Goal: Task Accomplishment & Management: Use online tool/utility

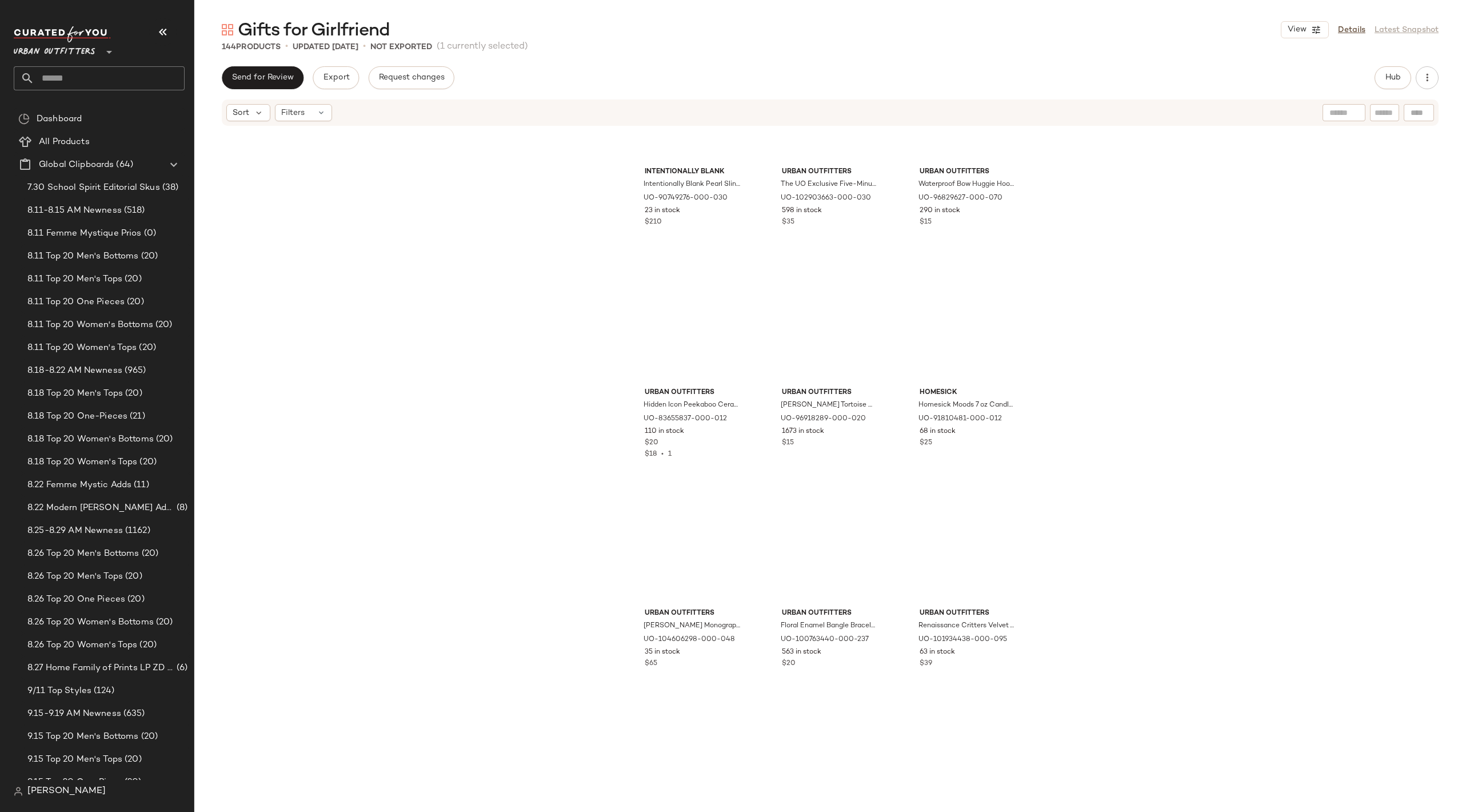
scroll to position [9223, 0]
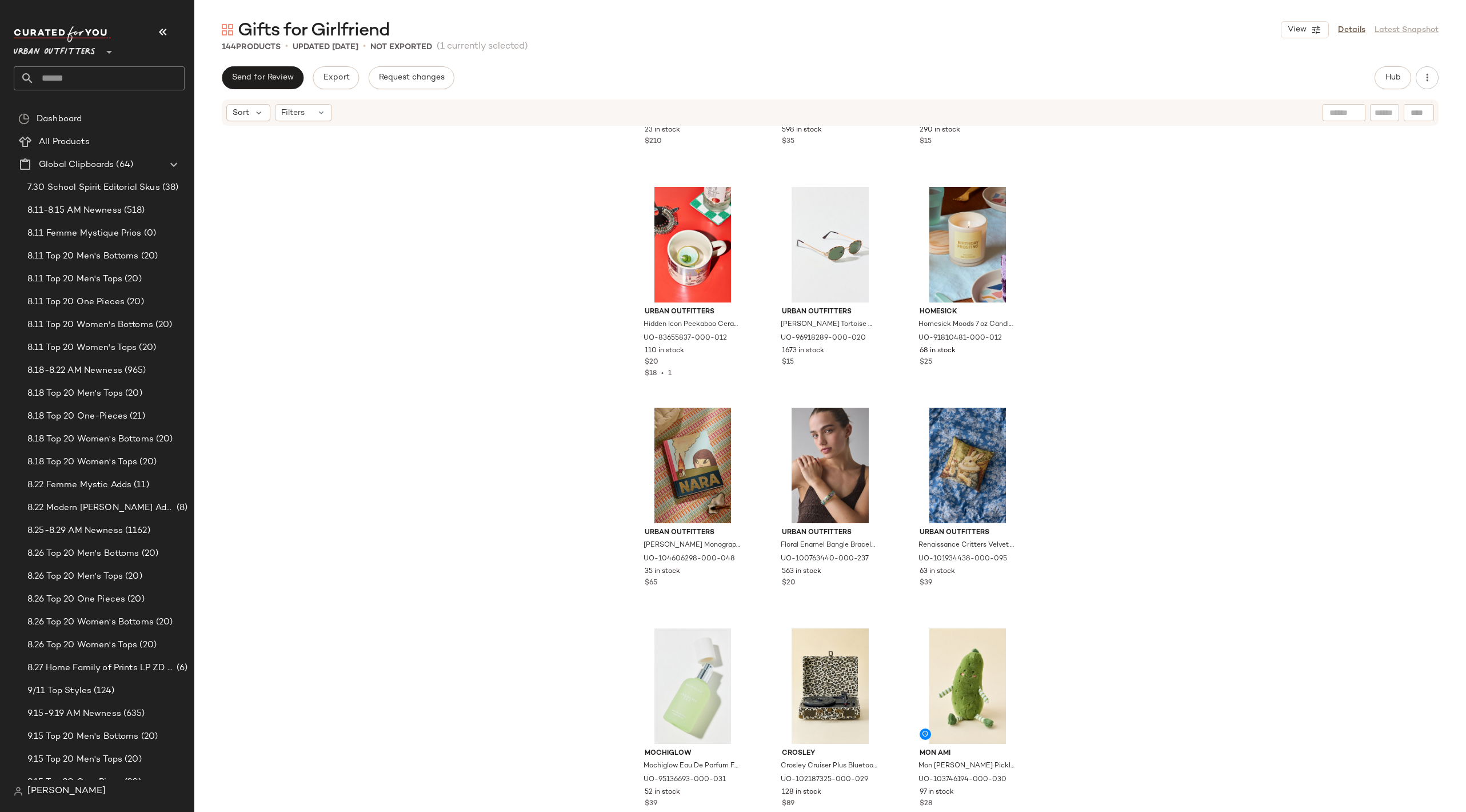
click at [81, 80] on input "text" at bounding box center [110, 78] width 150 height 24
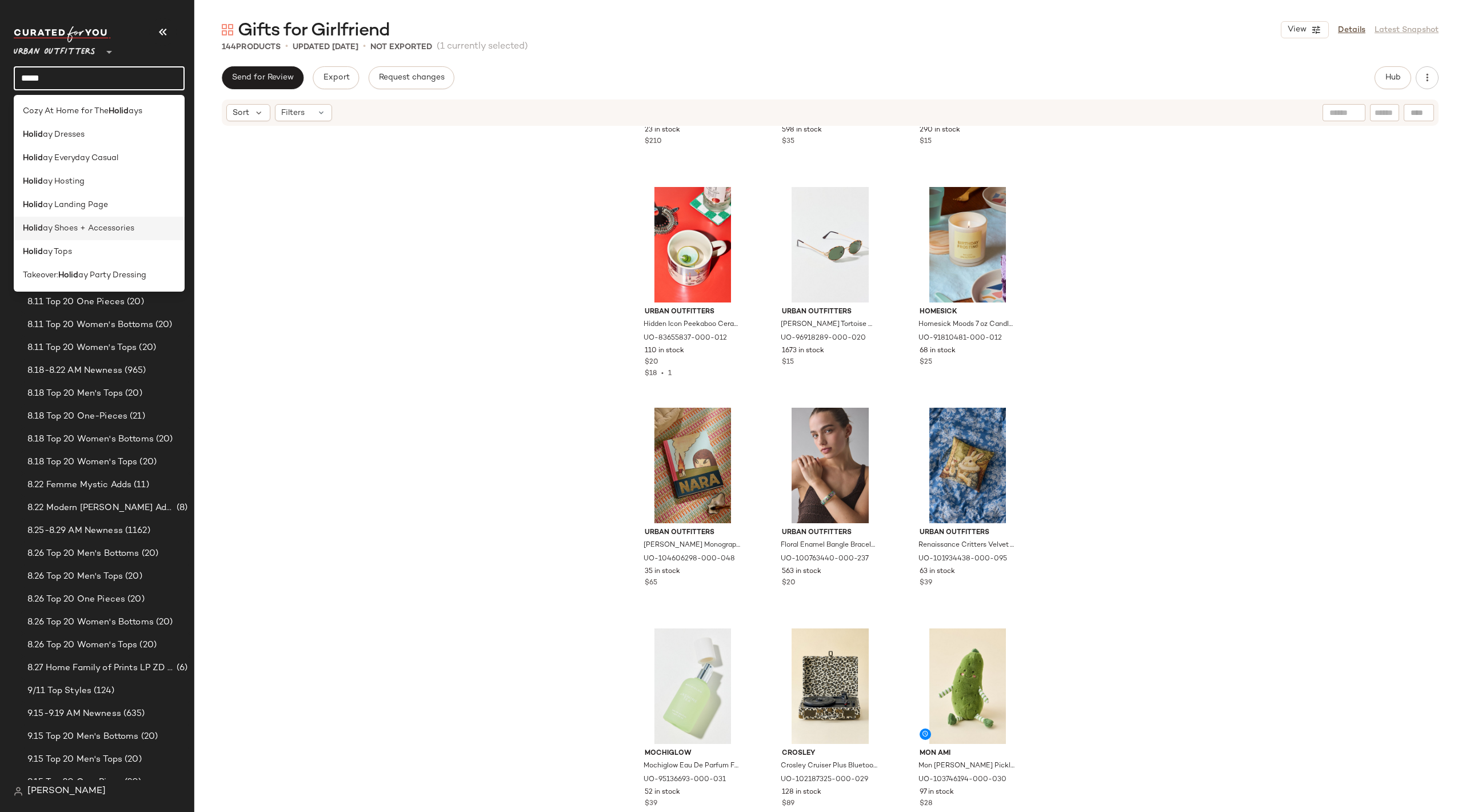
type input "*****"
click at [156, 228] on div "Holid ay Shoes + Accessories" at bounding box center [99, 228] width 153 height 12
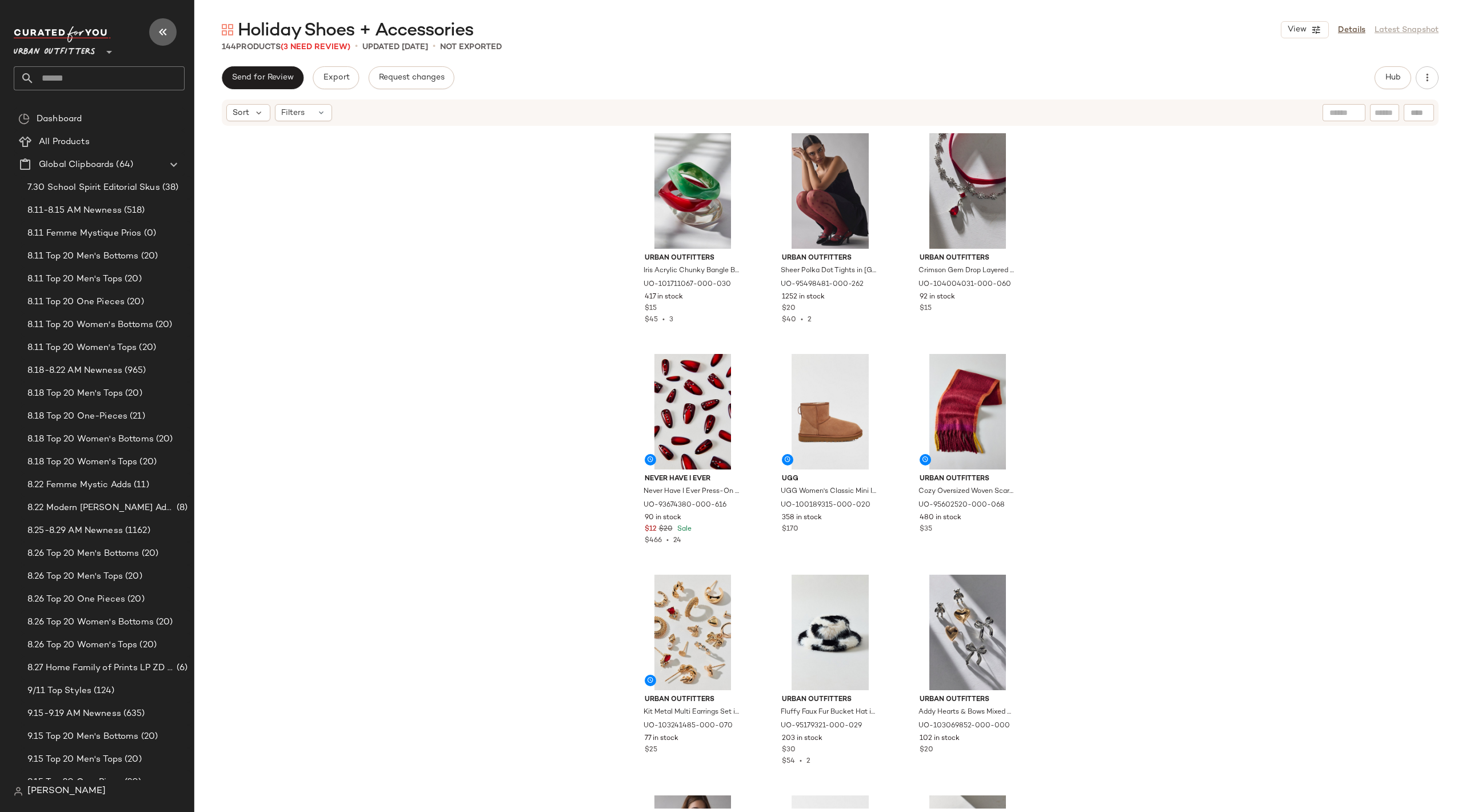
click at [156, 25] on icon "button" at bounding box center [163, 32] width 14 height 14
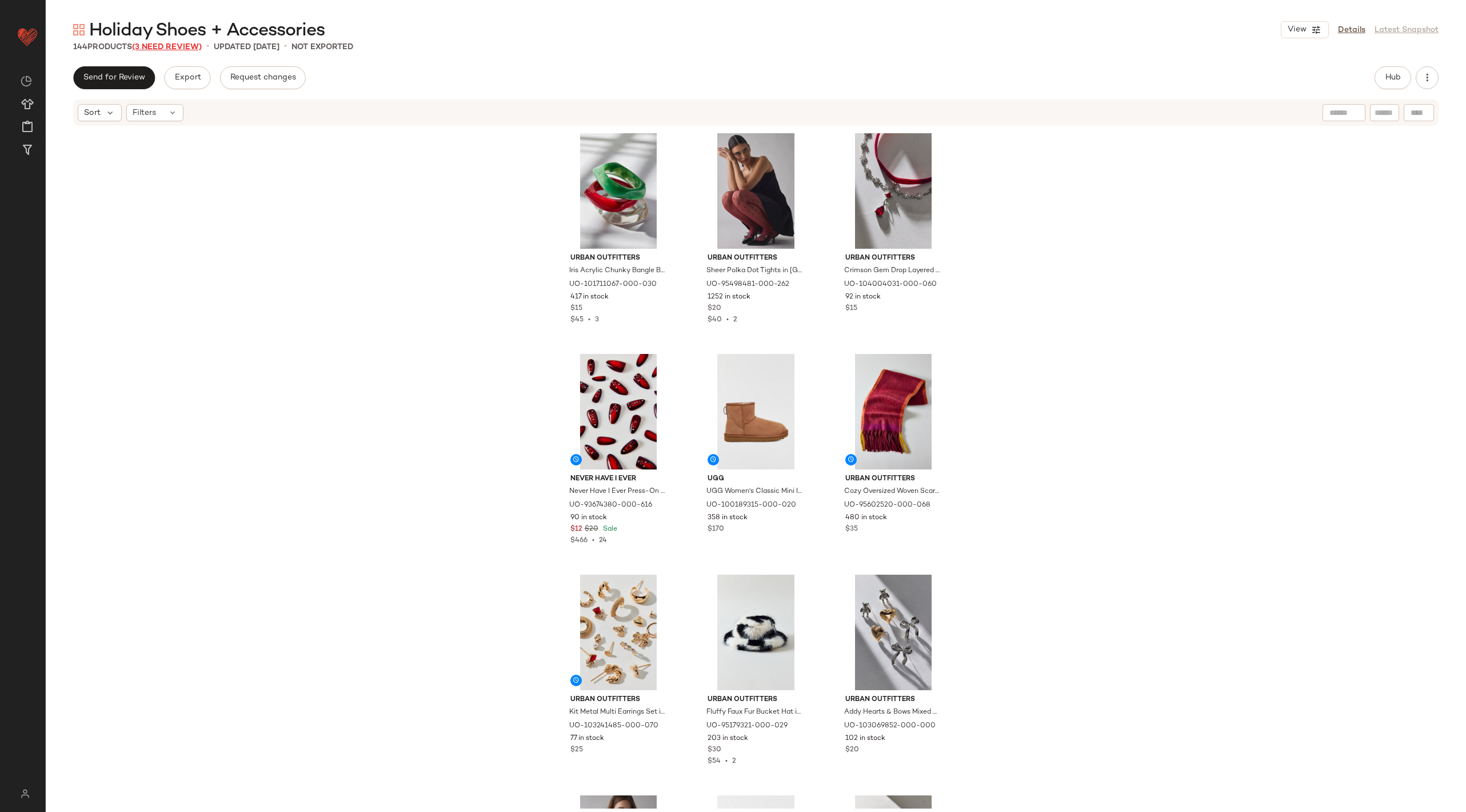
click at [177, 48] on span "(3 Need Review)" at bounding box center [166, 47] width 70 height 8
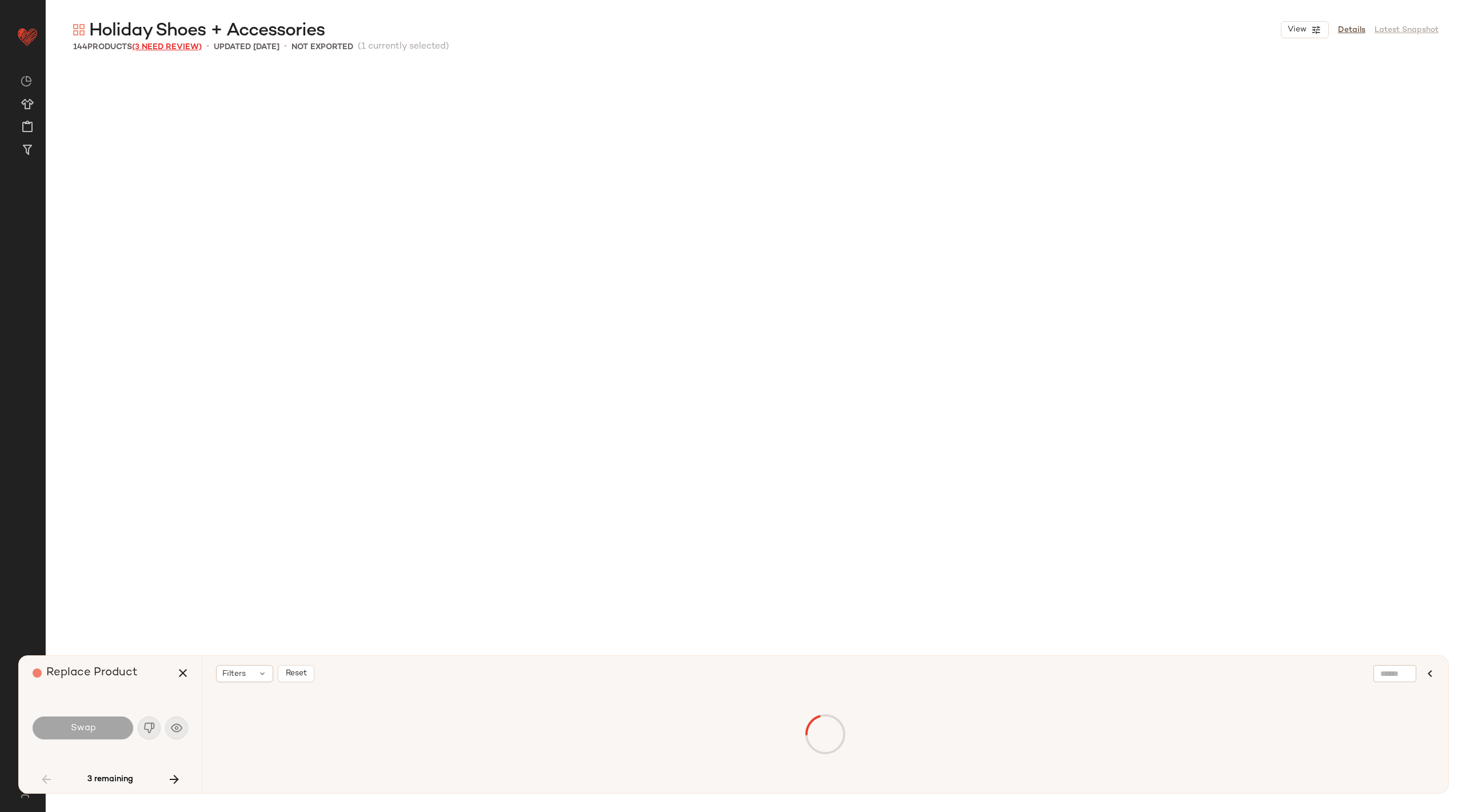
scroll to position [3751, 0]
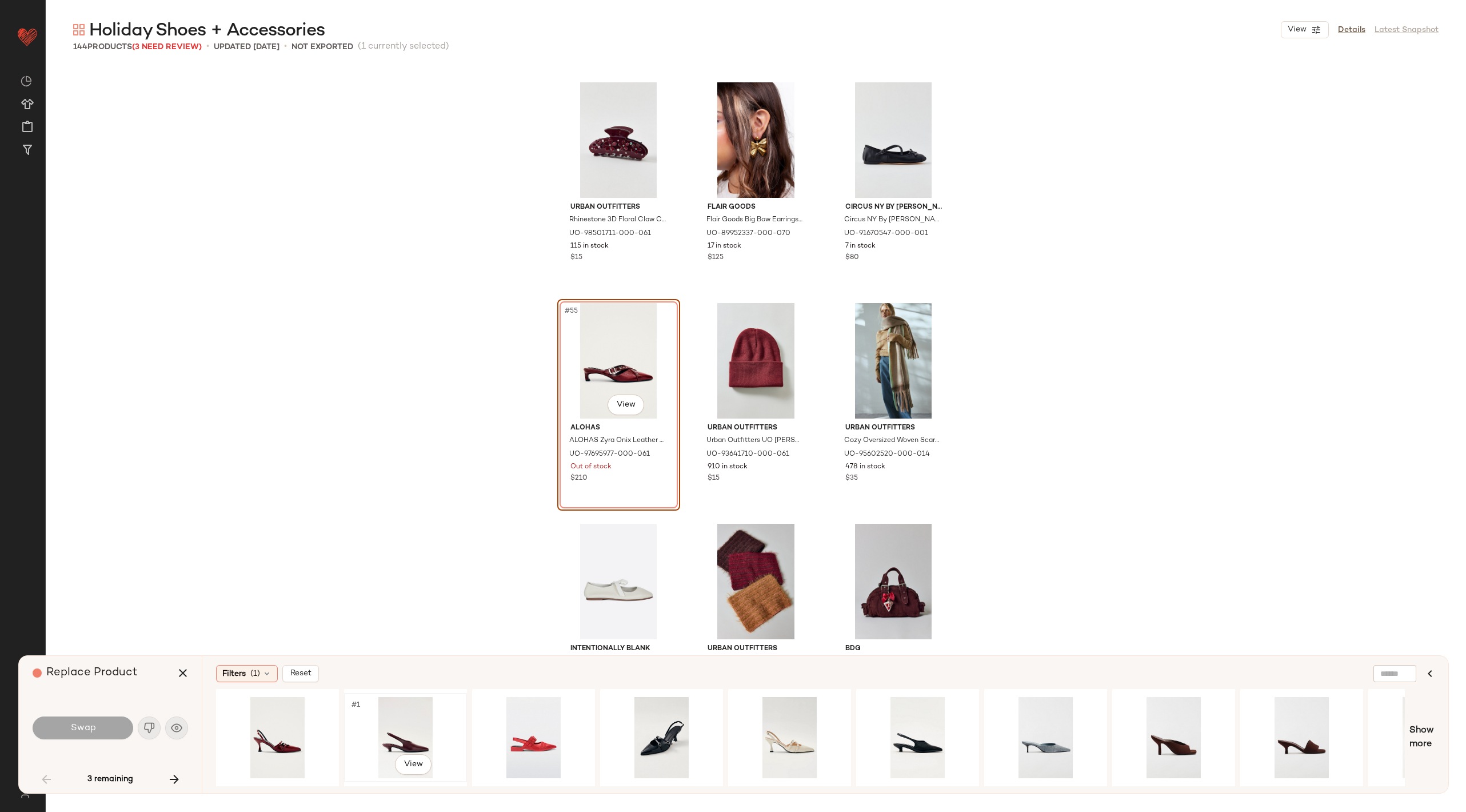
click at [380, 735] on div "#1 View" at bounding box center [405, 738] width 115 height 81
click at [320, 741] on div "#1 View" at bounding box center [277, 738] width 115 height 81
click at [112, 731] on button "Swap" at bounding box center [83, 727] width 101 height 23
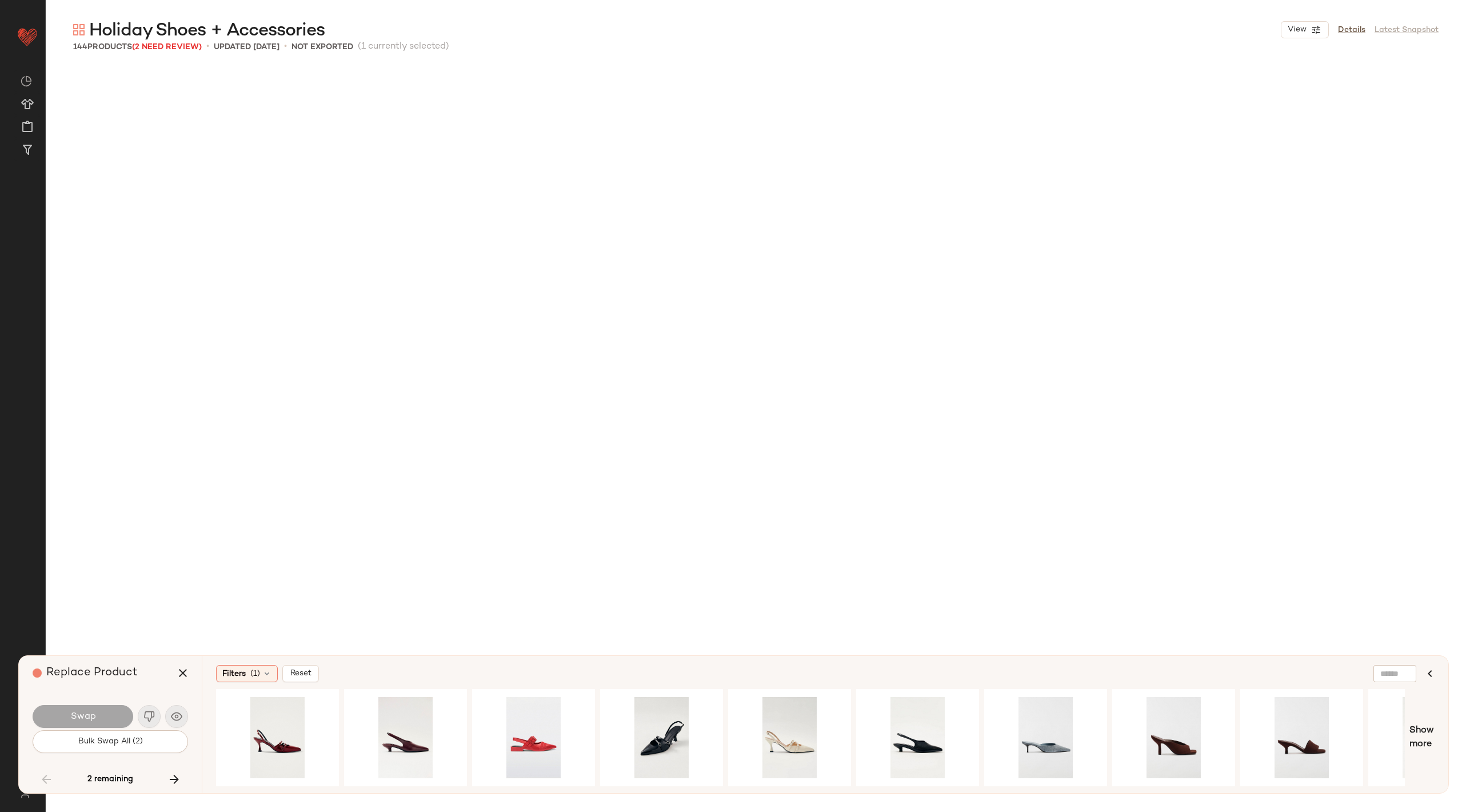
scroll to position [7722, 0]
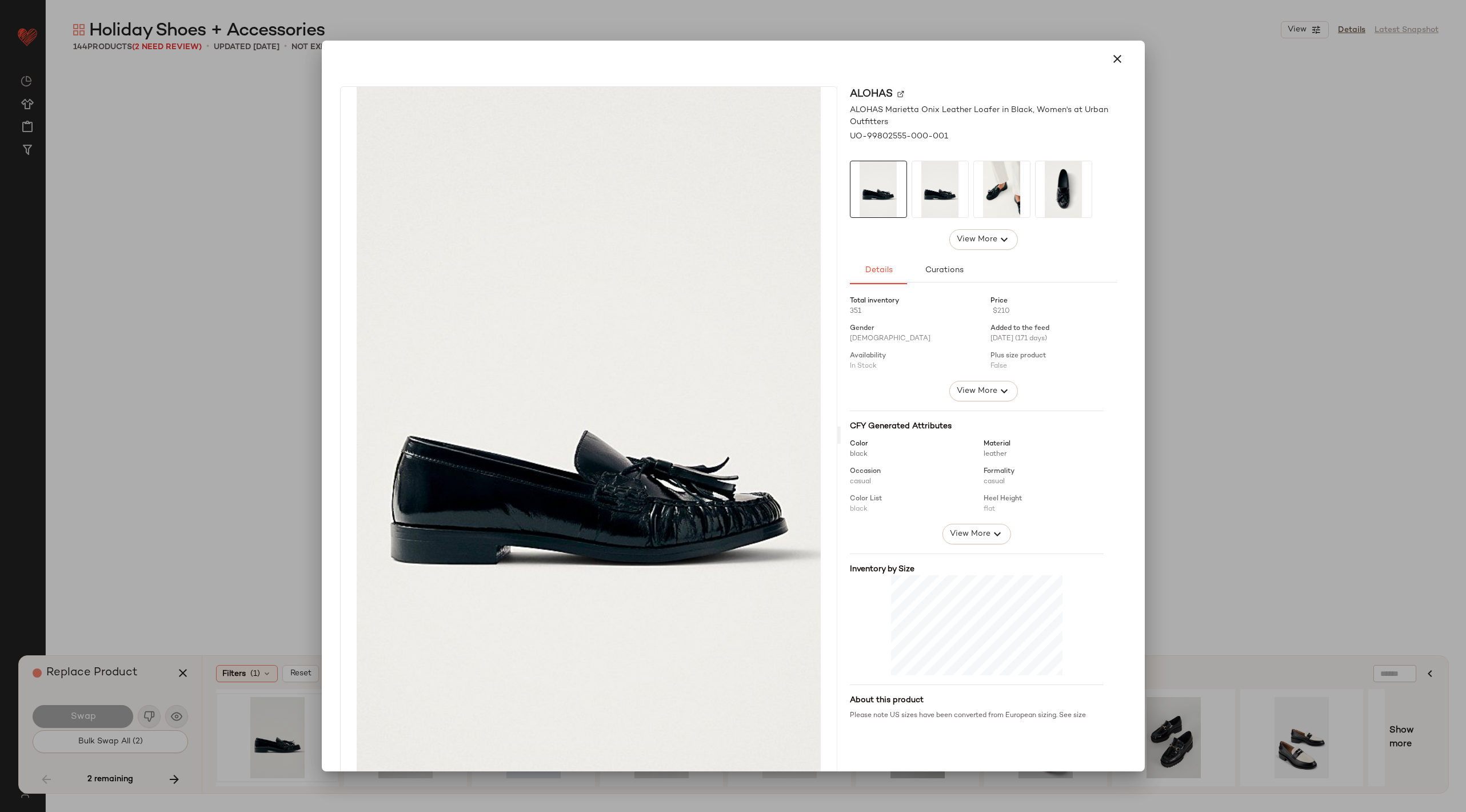
click at [1110, 87] on div "ALOHAS" at bounding box center [984, 94] width 268 height 16
click at [1109, 49] on button "button" at bounding box center [1117, 59] width 27 height 27
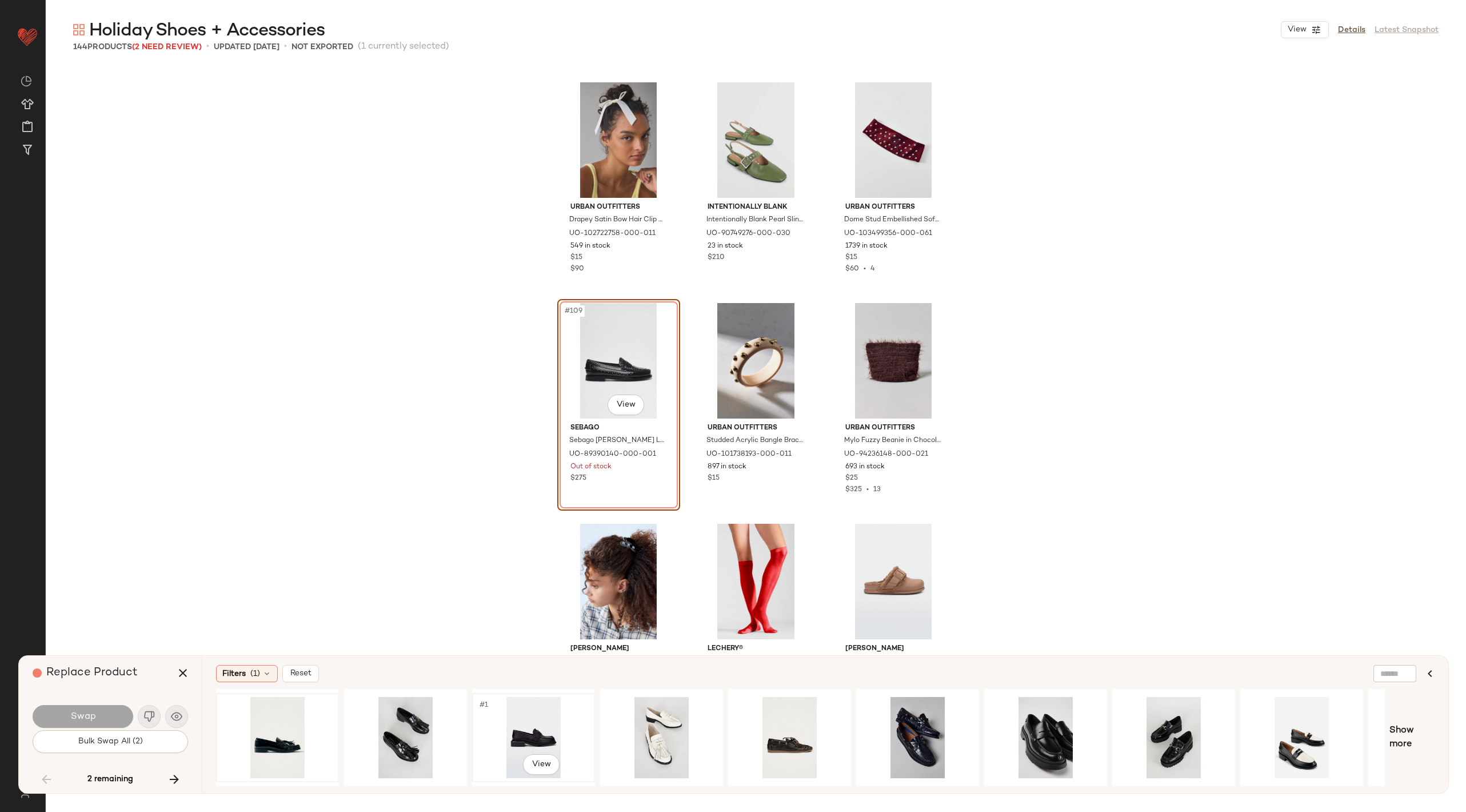
click at [542, 726] on div "#1 View" at bounding box center [534, 738] width 115 height 81
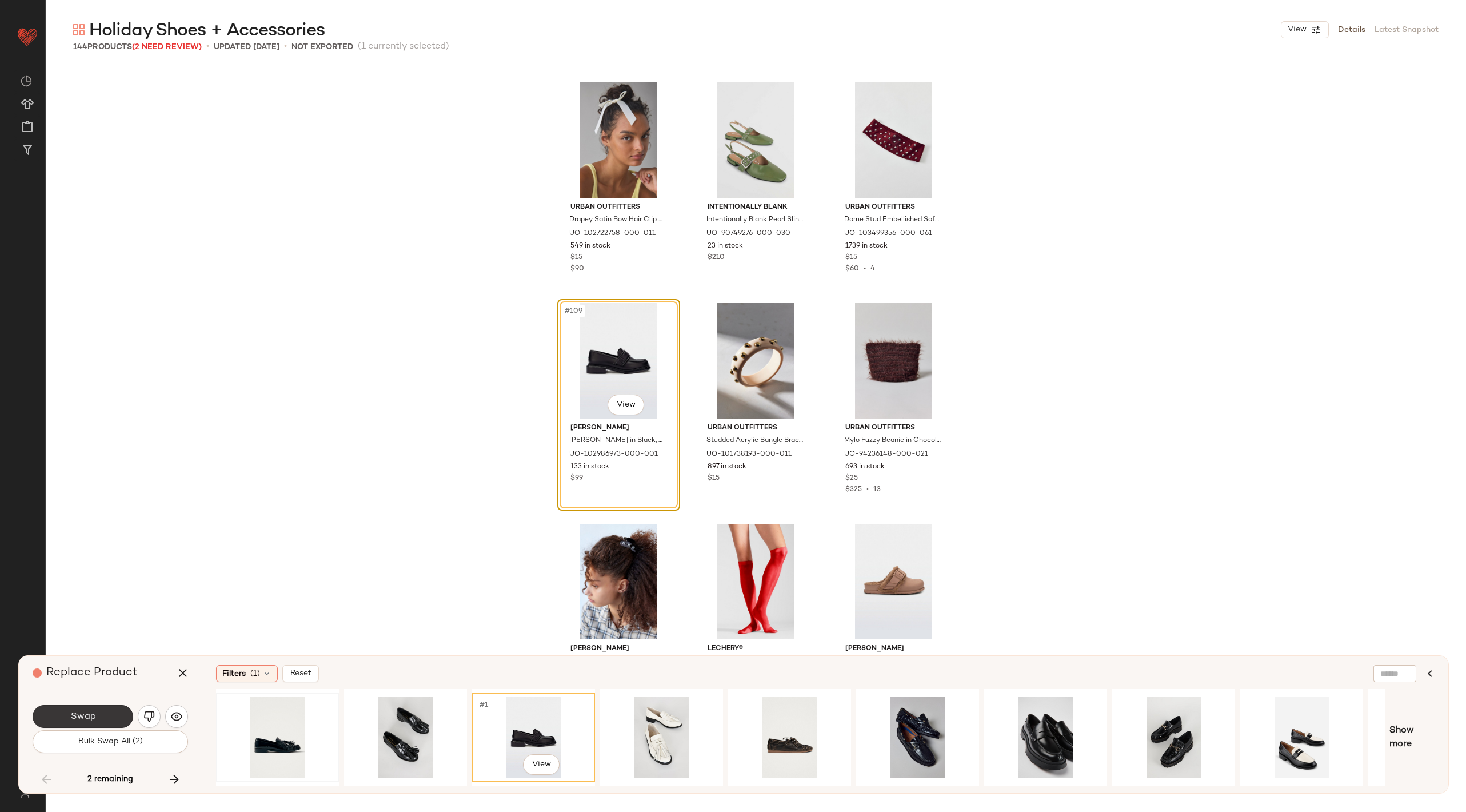
click at [89, 715] on span "Swap" at bounding box center [82, 716] width 25 height 11
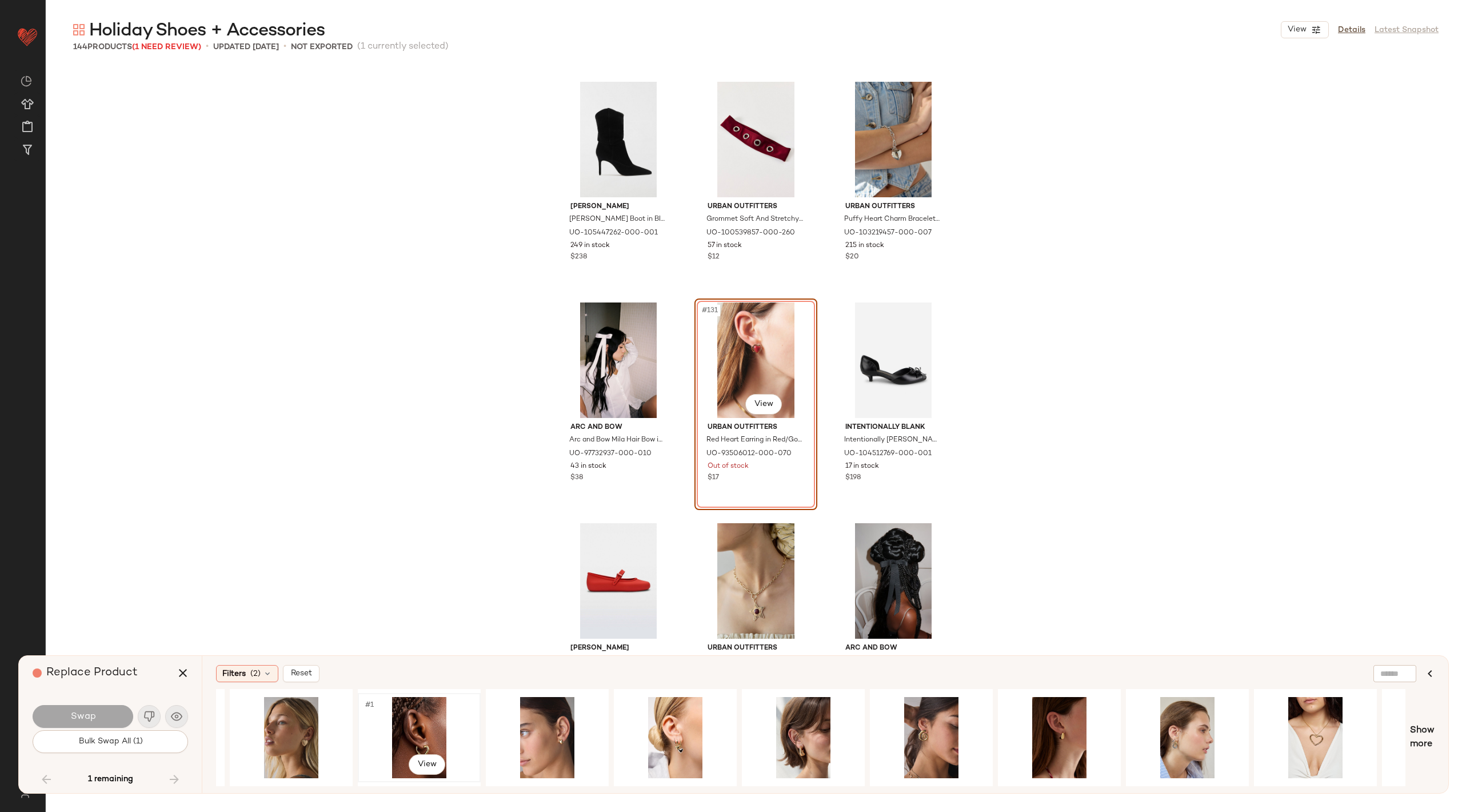
scroll to position [0, 753]
click at [413, 719] on div "#1 View" at bounding box center [420, 738] width 115 height 81
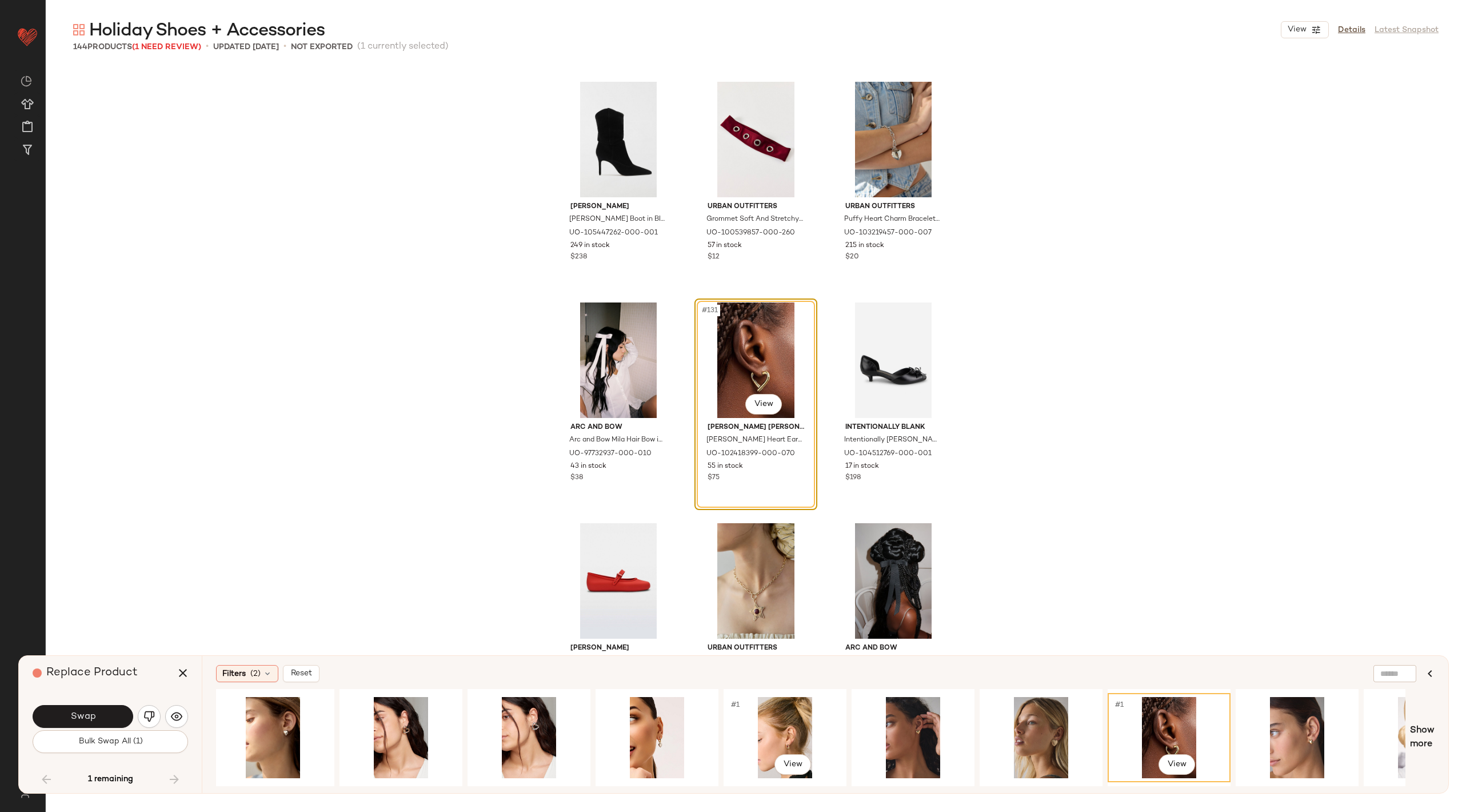
scroll to position [0, 0]
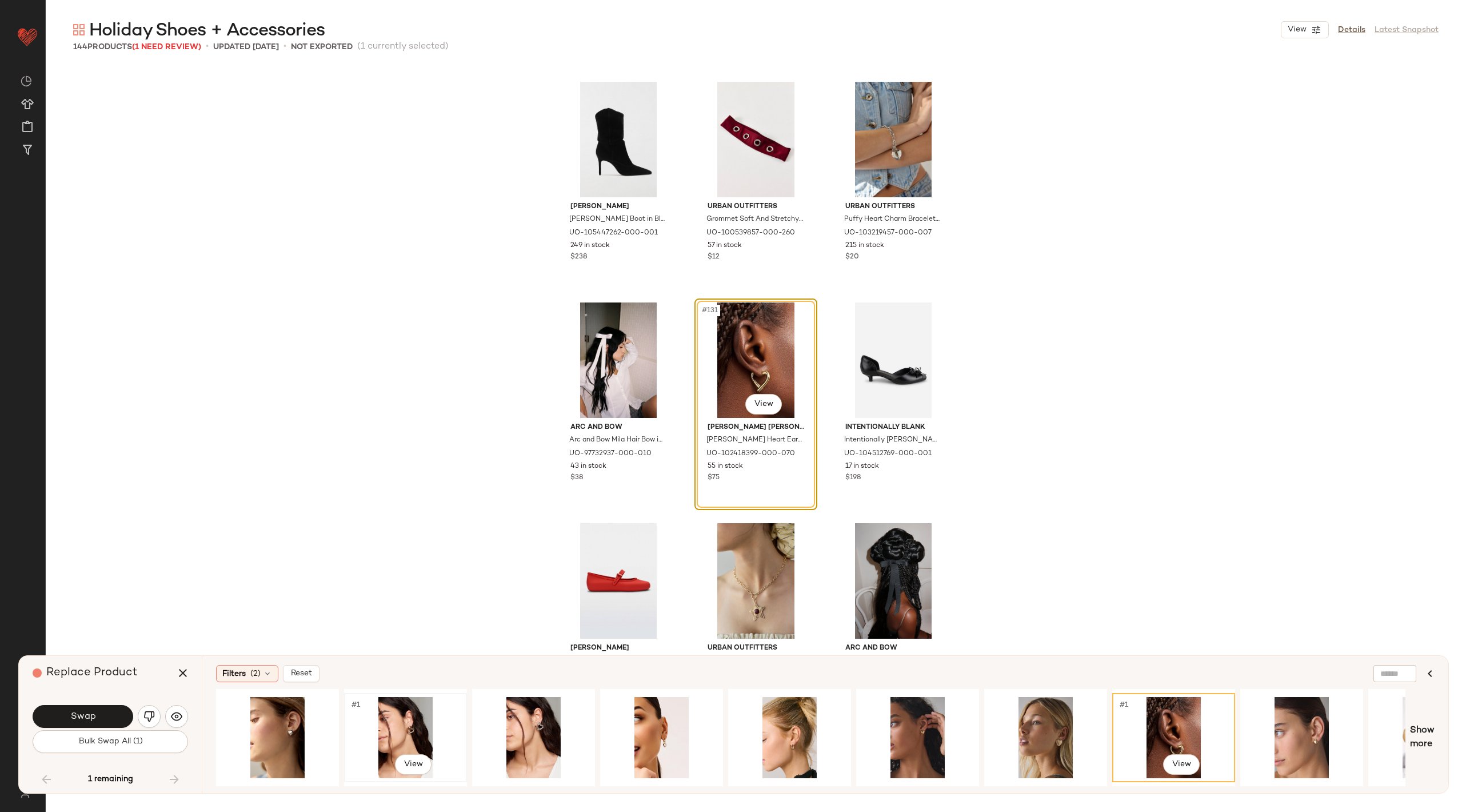
click at [396, 716] on div "#1 View" at bounding box center [405, 738] width 115 height 81
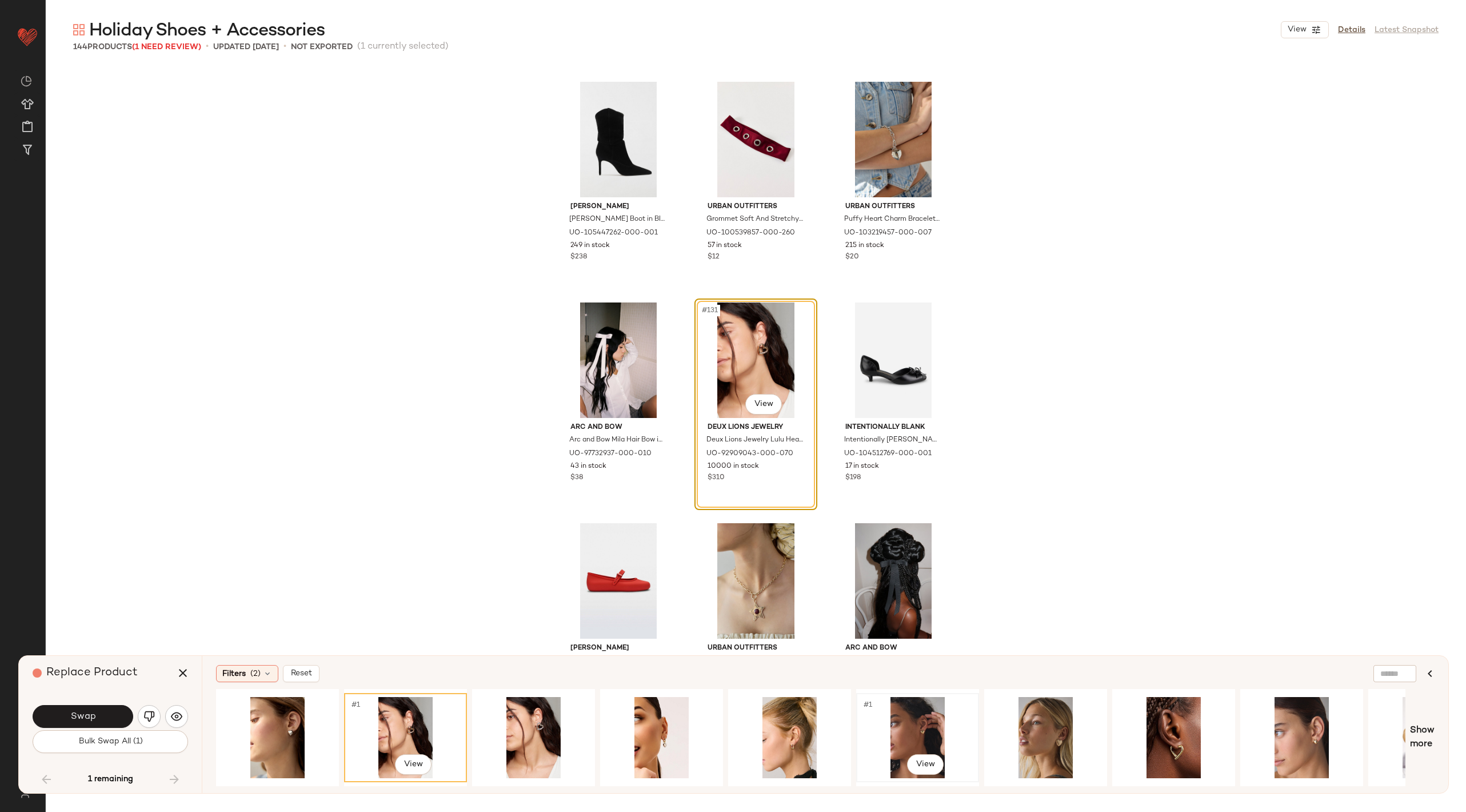
click at [927, 727] on div "#1 View" at bounding box center [918, 738] width 115 height 81
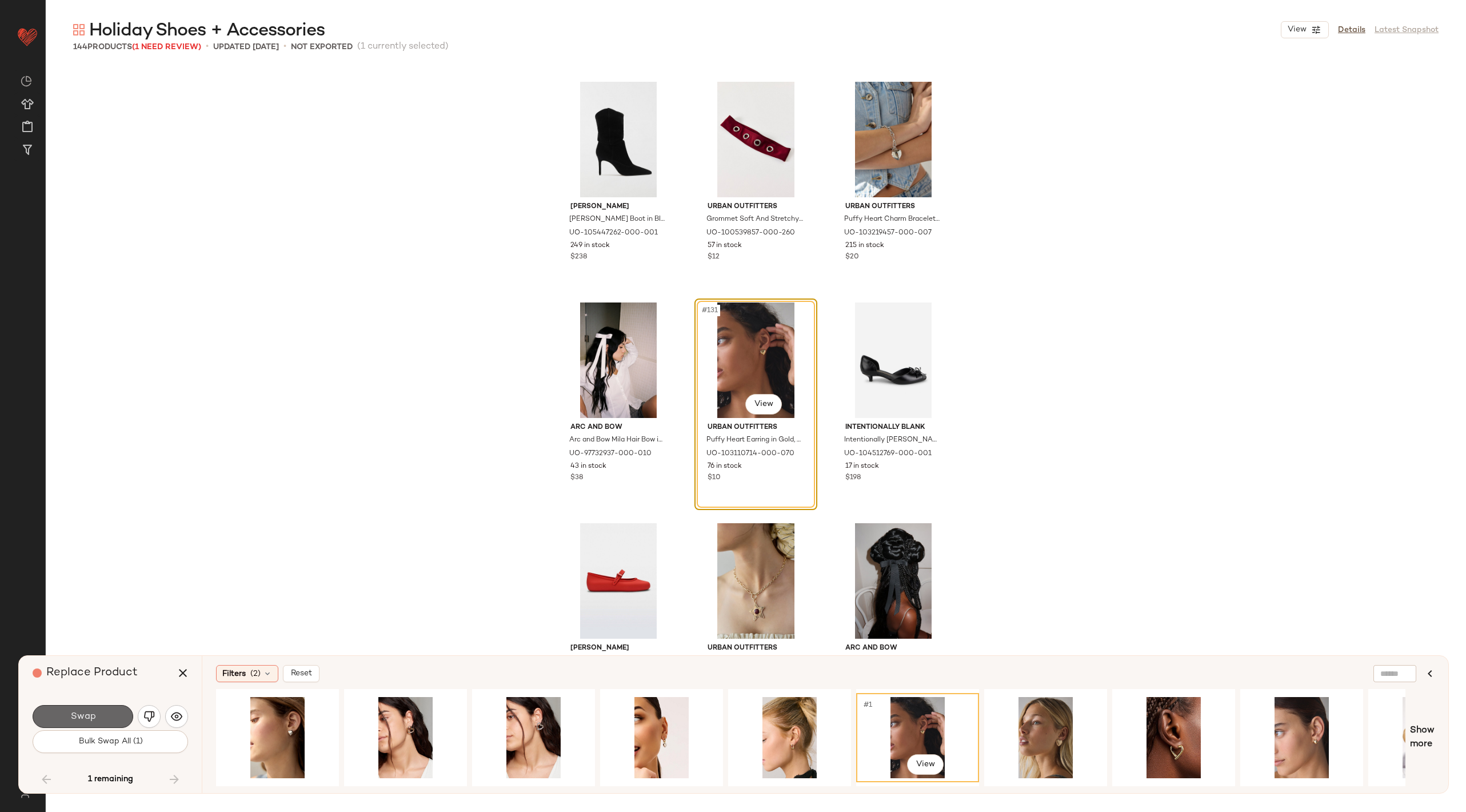
click at [112, 723] on button "Swap" at bounding box center [83, 716] width 101 height 23
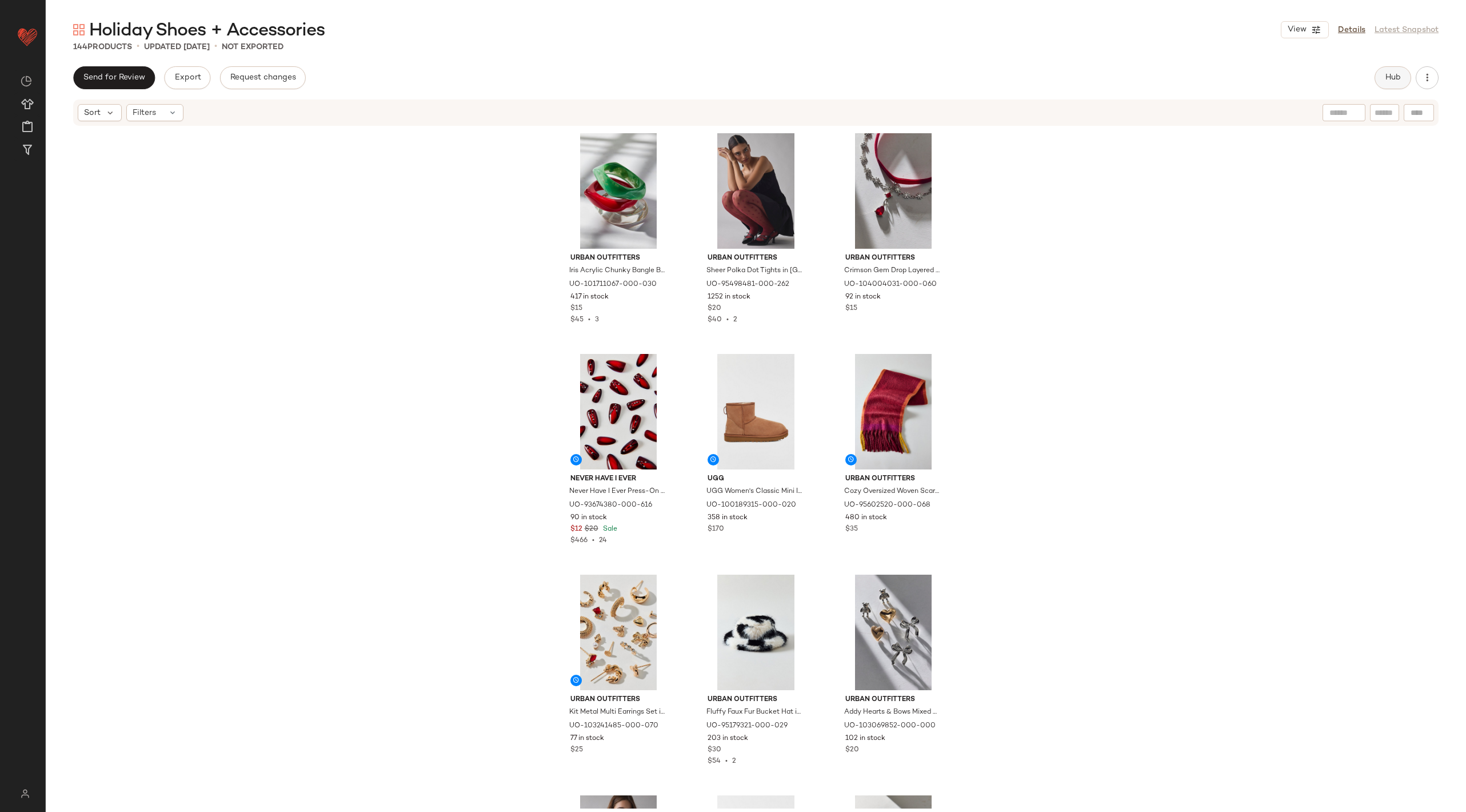
click at [1190, 70] on button "Hub" at bounding box center [1393, 78] width 37 height 23
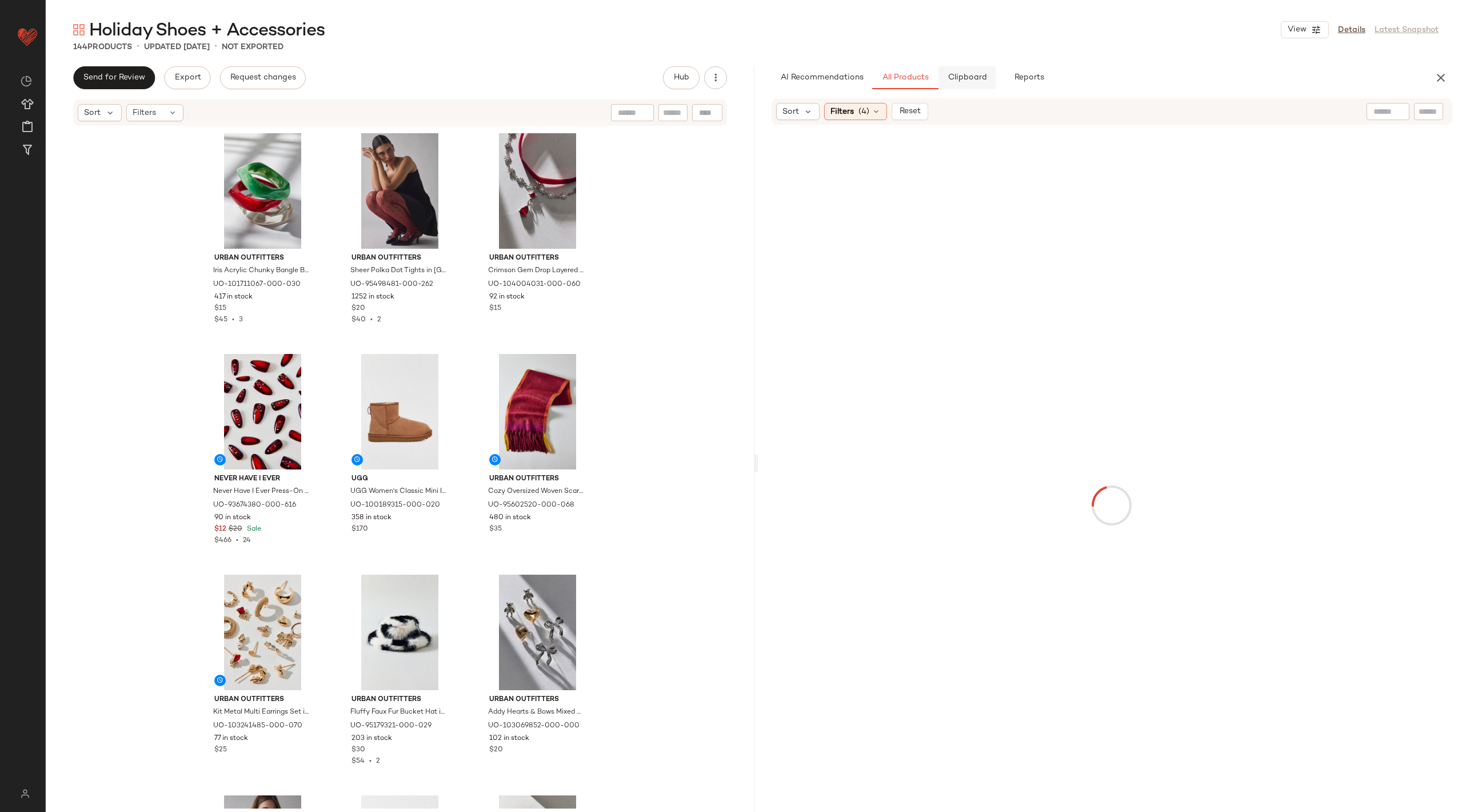
click at [952, 86] on button "Clipboard" at bounding box center [967, 78] width 57 height 23
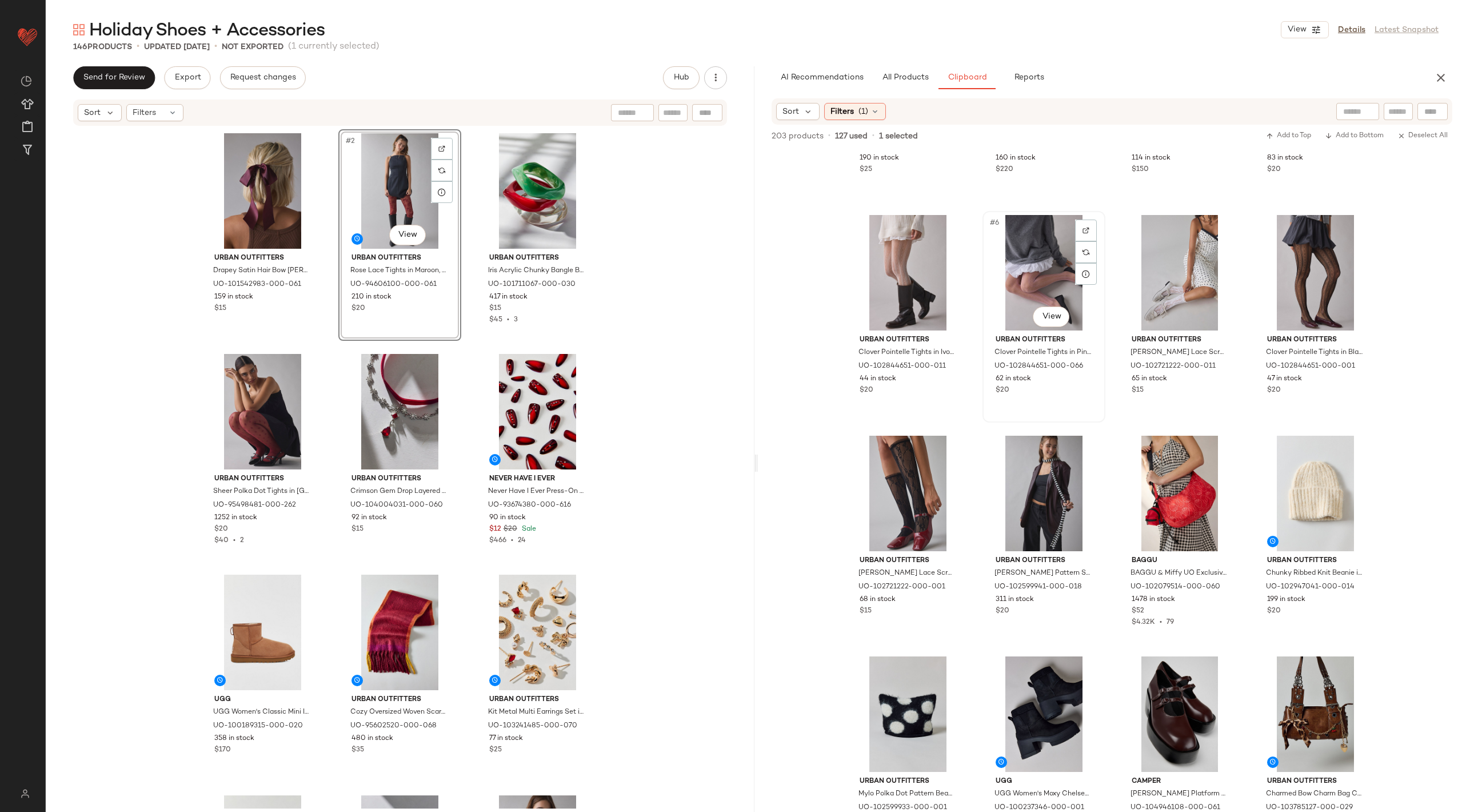
scroll to position [200, 0]
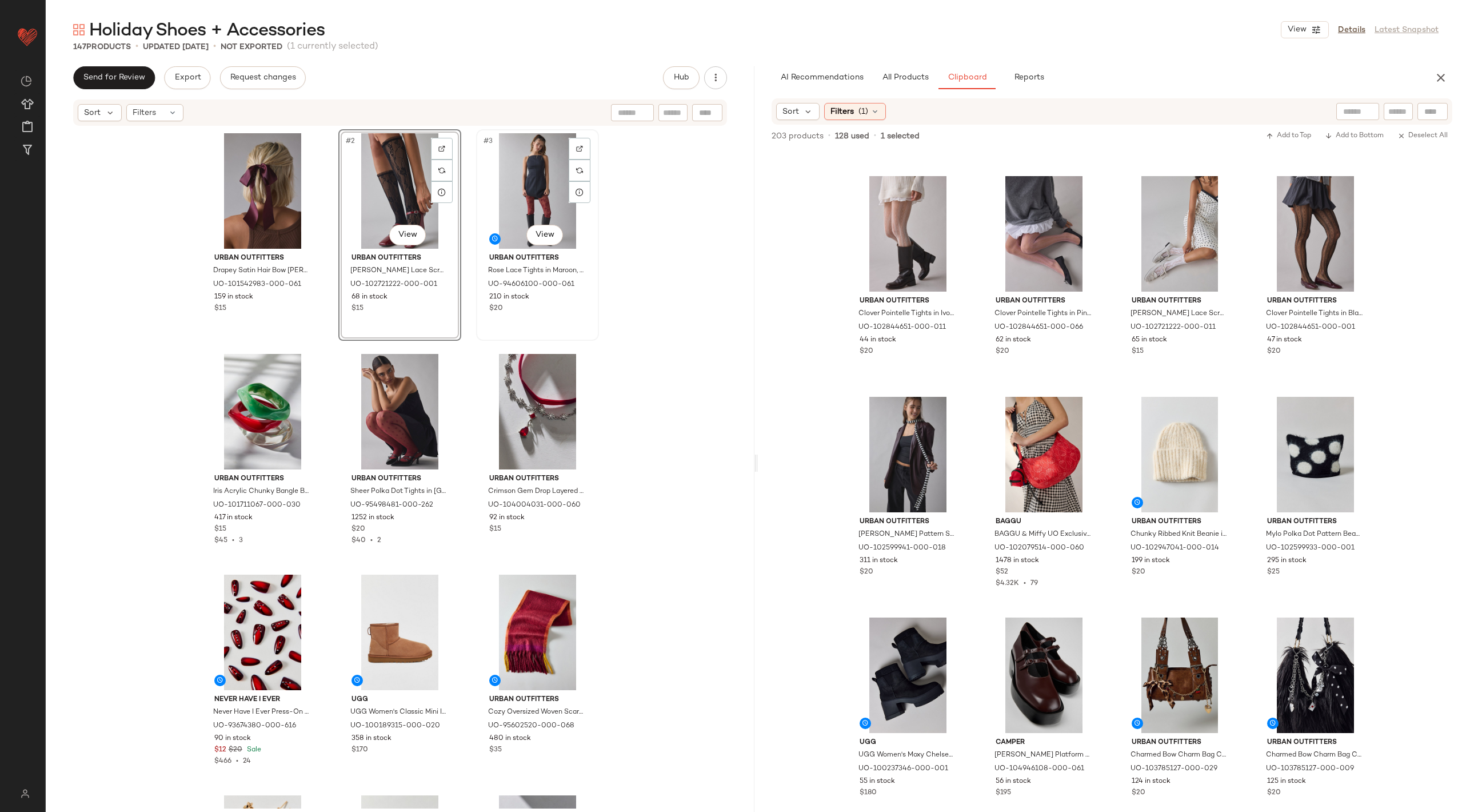
click at [499, 187] on div "#3 View" at bounding box center [538, 191] width 115 height 116
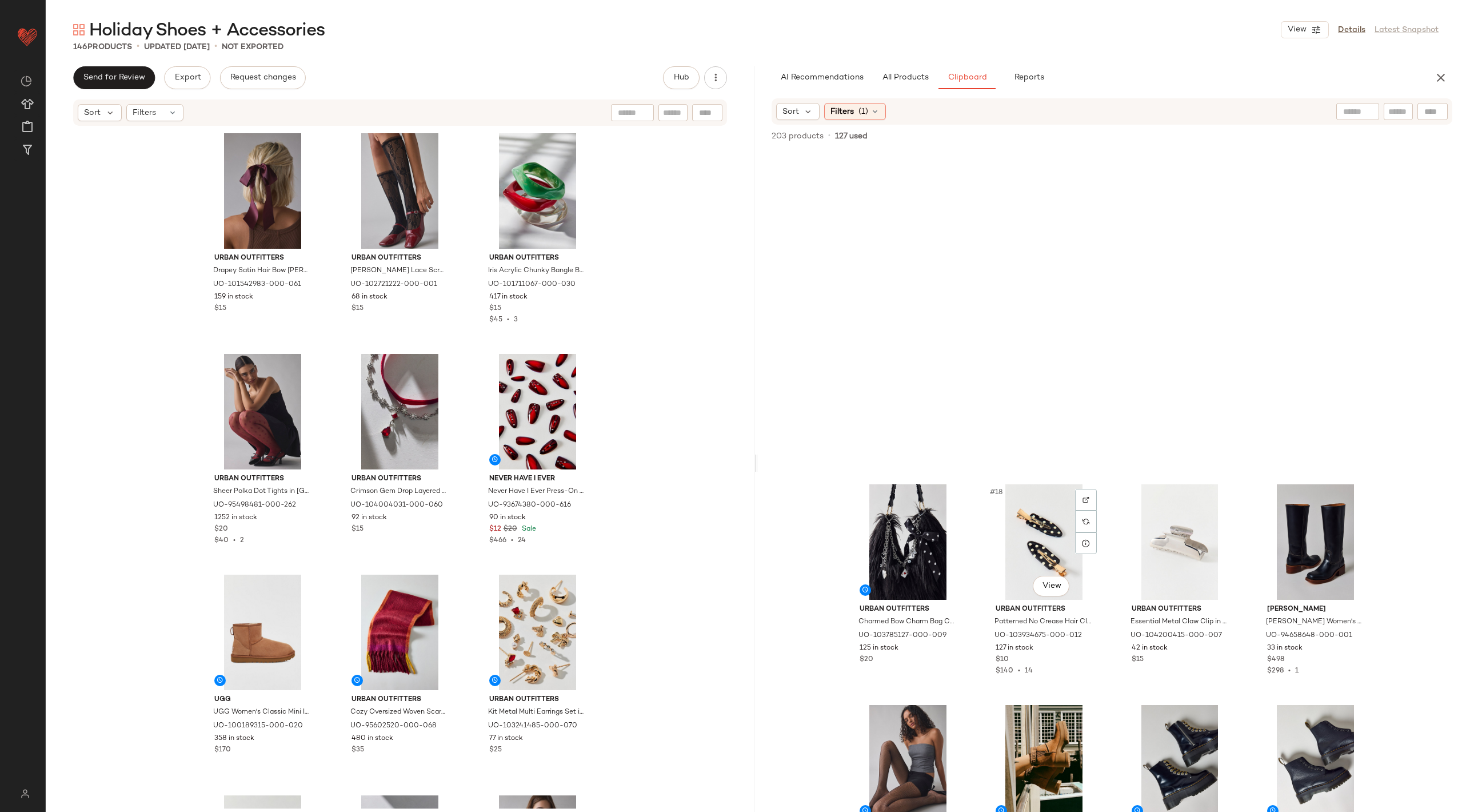
scroll to position [957, 0]
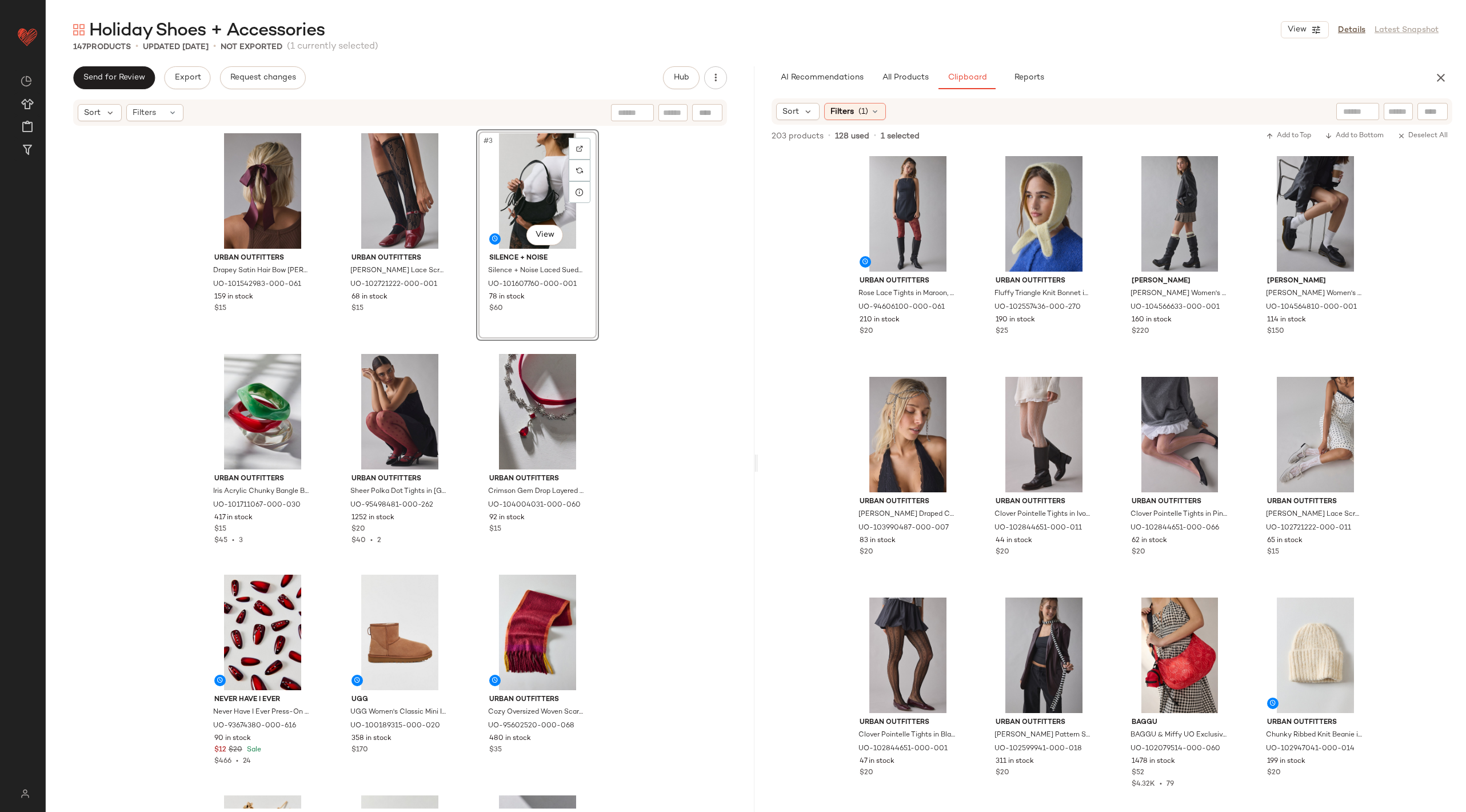
drag, startPoint x: 1020, startPoint y: 561, endPoint x: 1054, endPoint y: 1, distance: 561.0
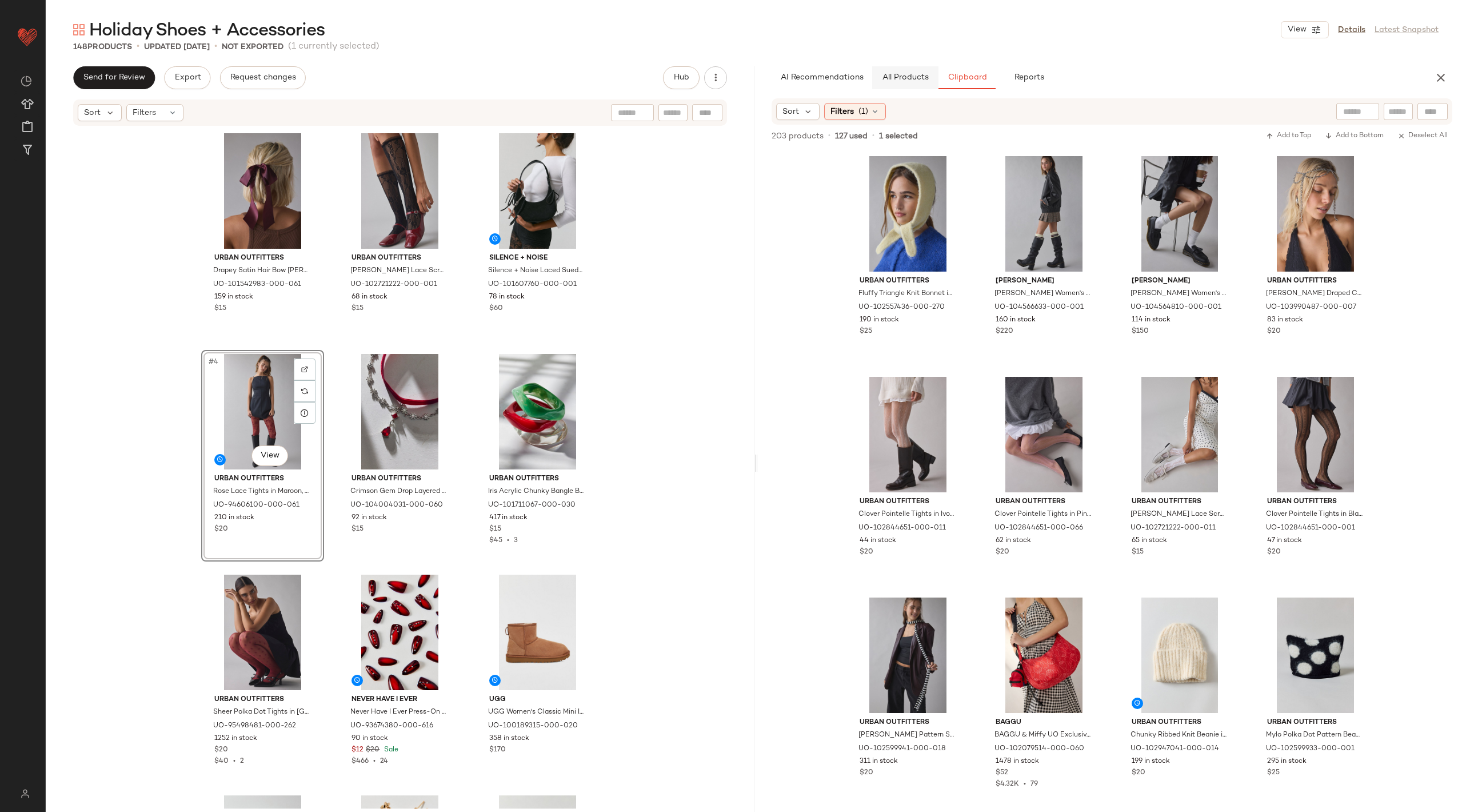
click at [897, 76] on span "All Products" at bounding box center [905, 78] width 47 height 9
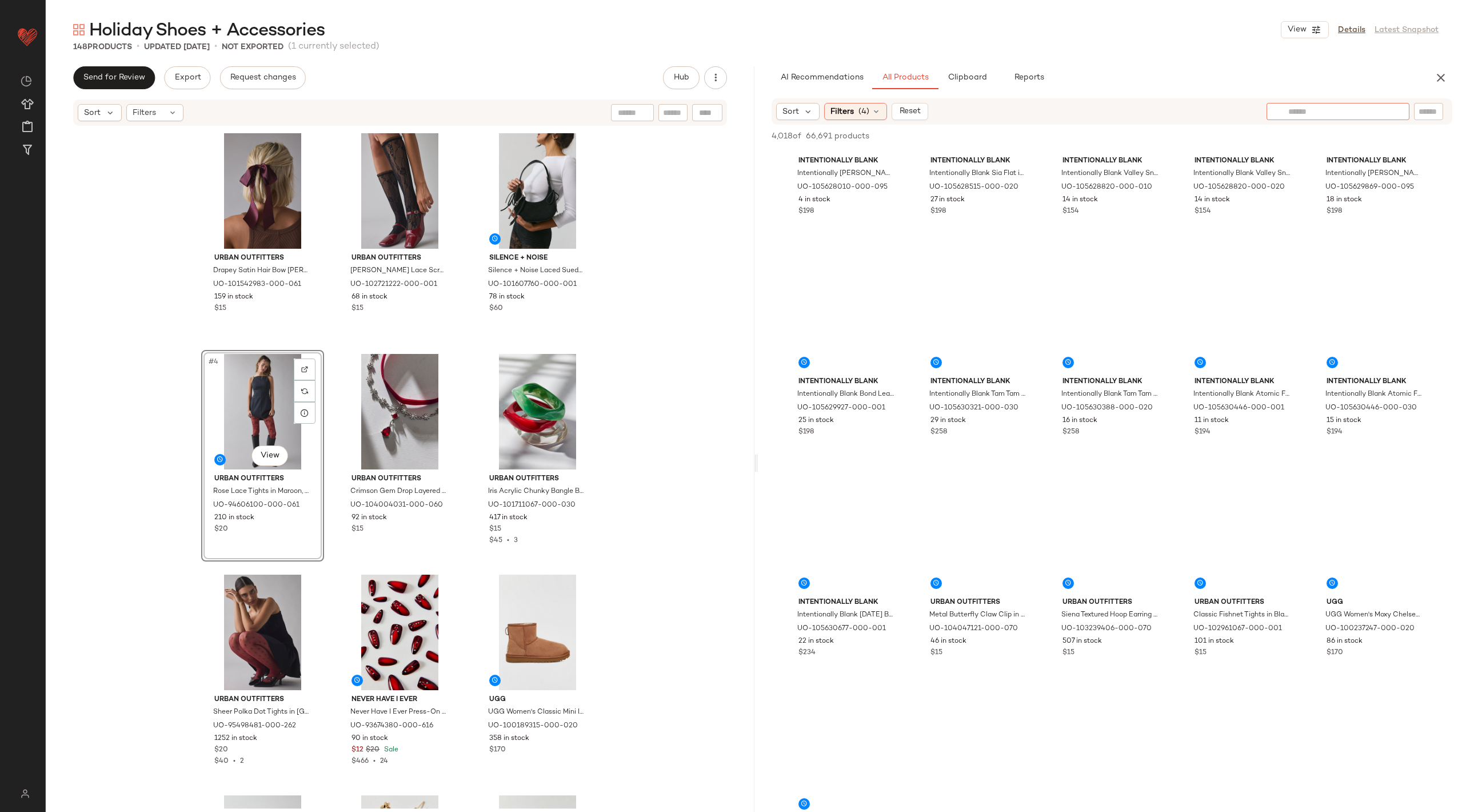
click at [1190, 112] on div at bounding box center [1338, 112] width 143 height 17
type input "*******"
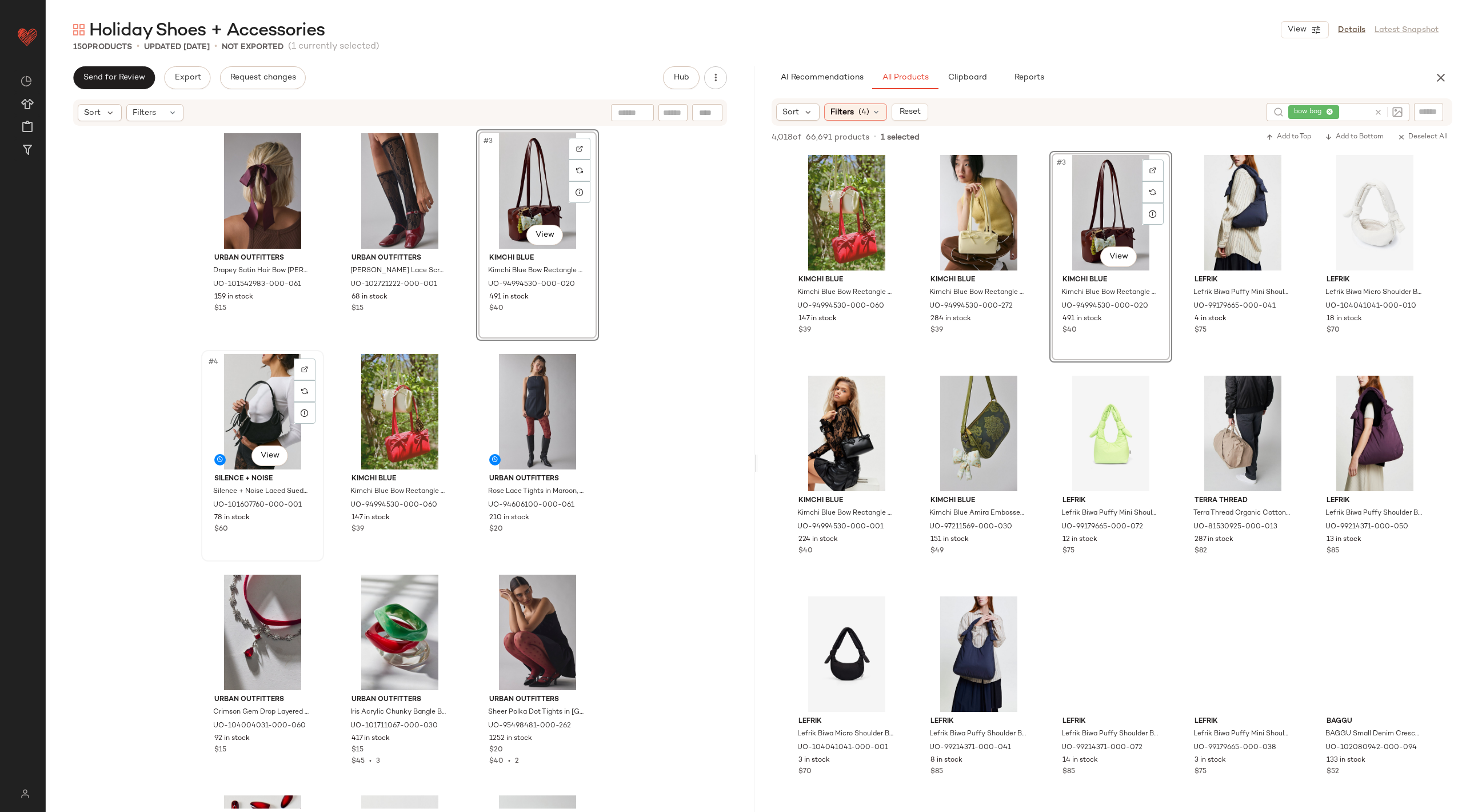
click at [272, 401] on div "#4 View" at bounding box center [262, 411] width 115 height 116
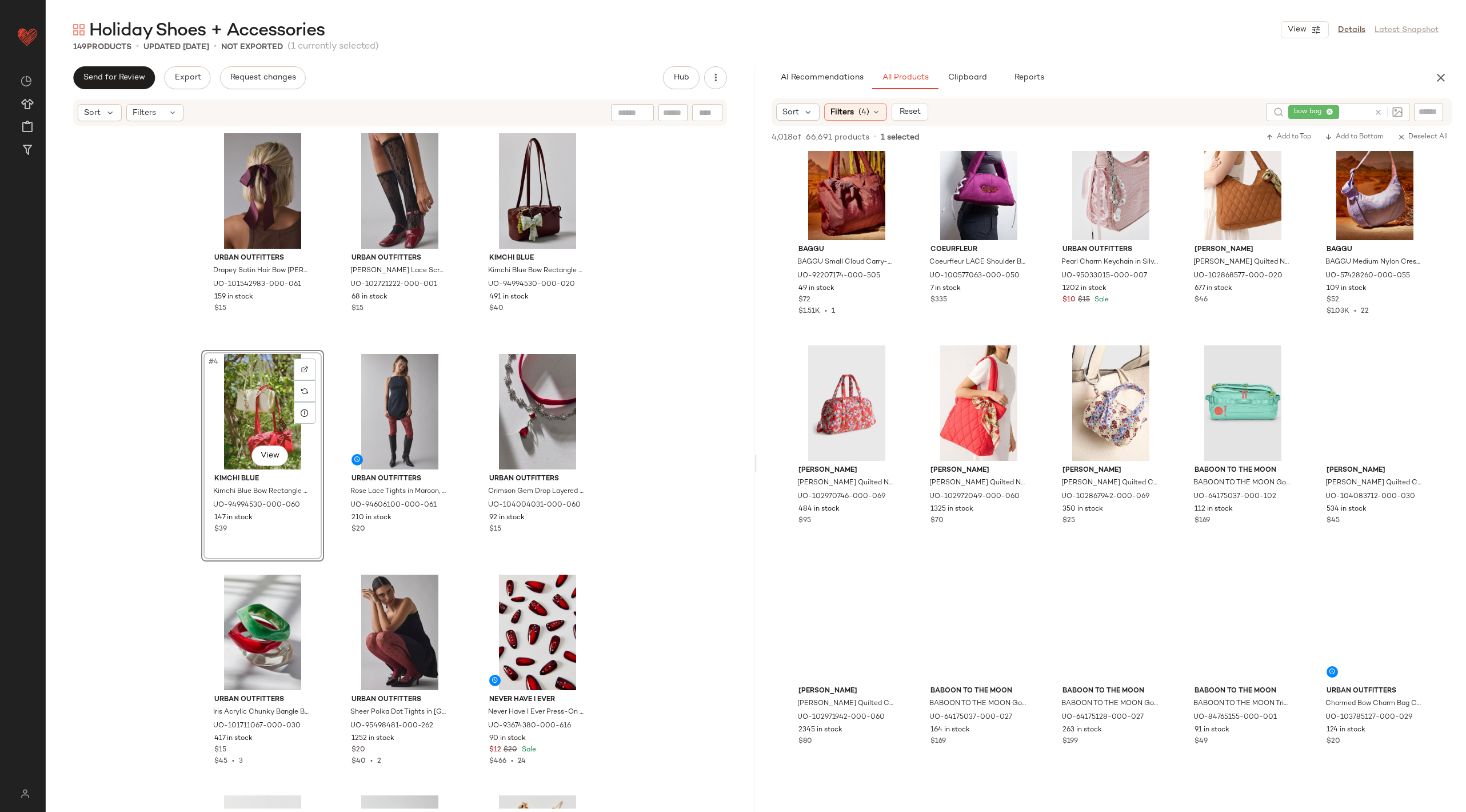
scroll to position [1587, 0]
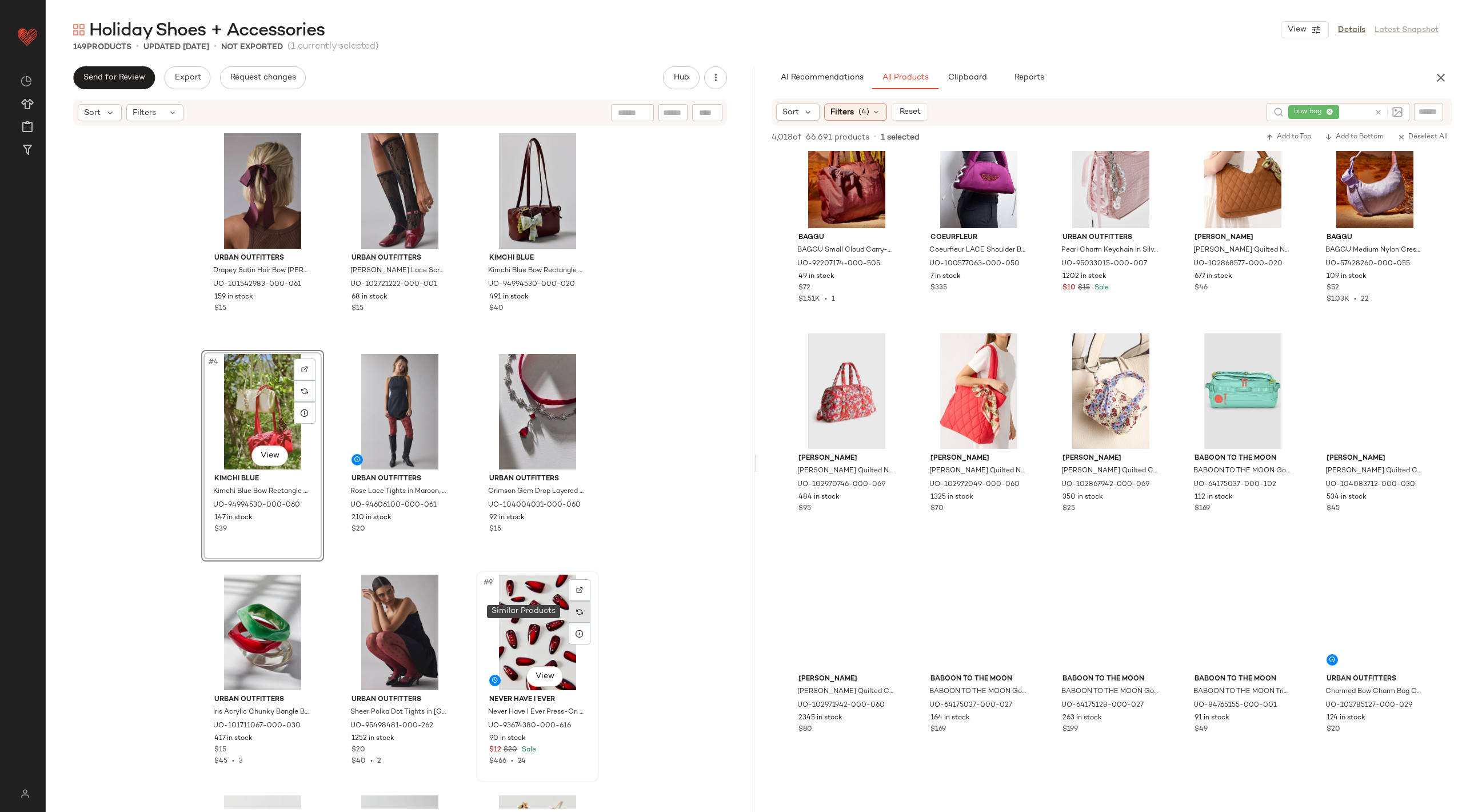
click at [571, 613] on div at bounding box center [579, 611] width 22 height 22
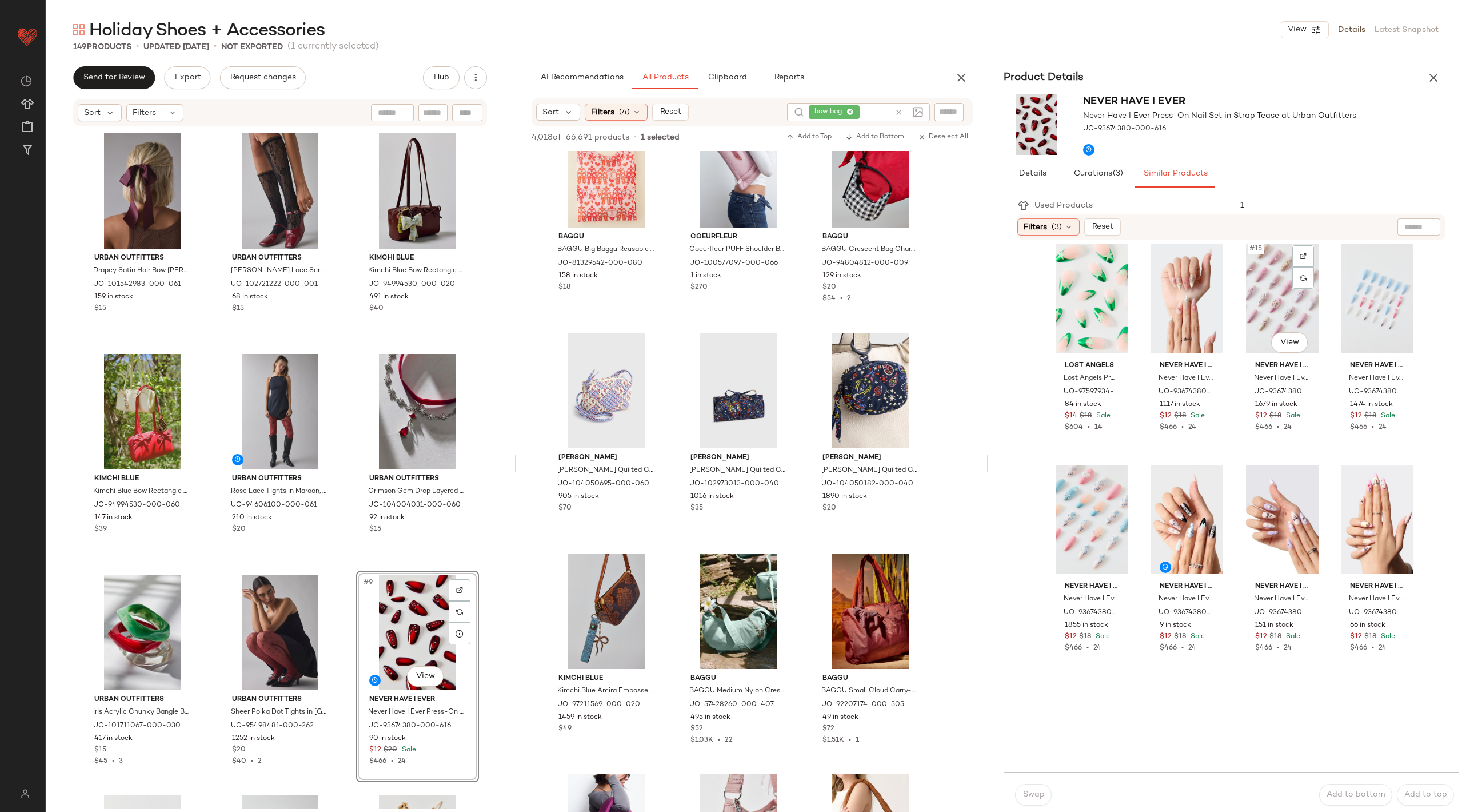
scroll to position [791, 0]
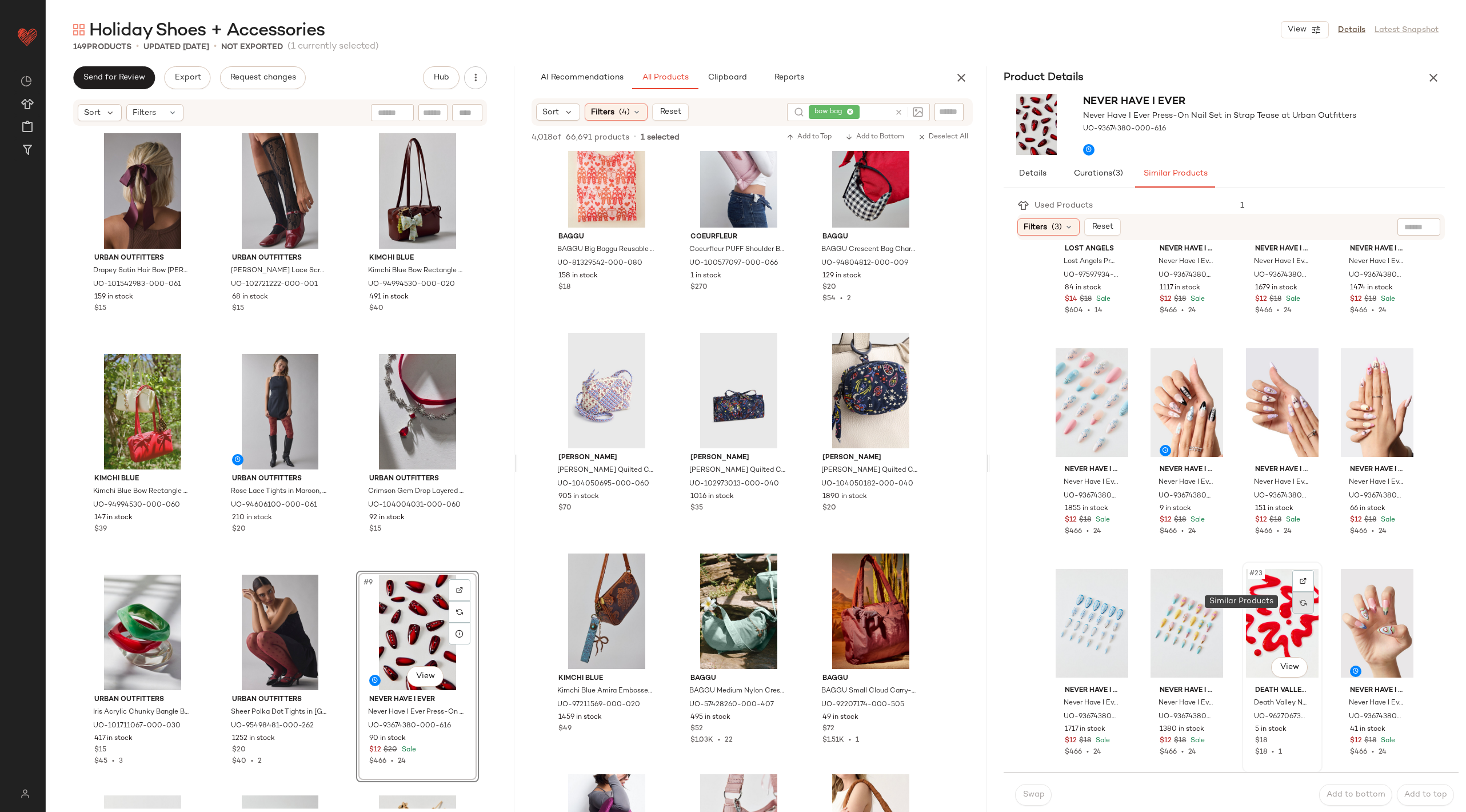
click at [1190, 604] on img at bounding box center [1303, 602] width 7 height 7
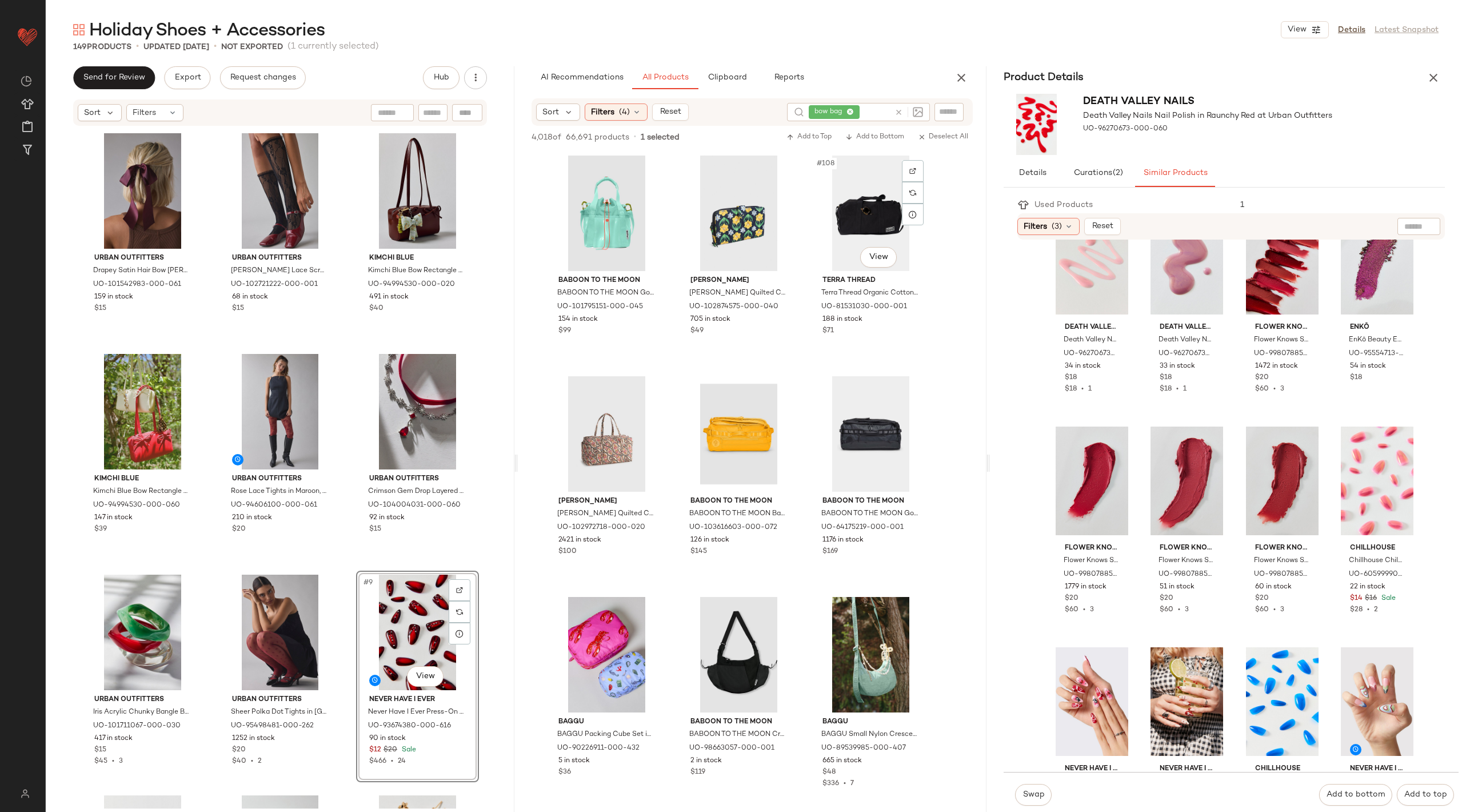
scroll to position [7872, 0]
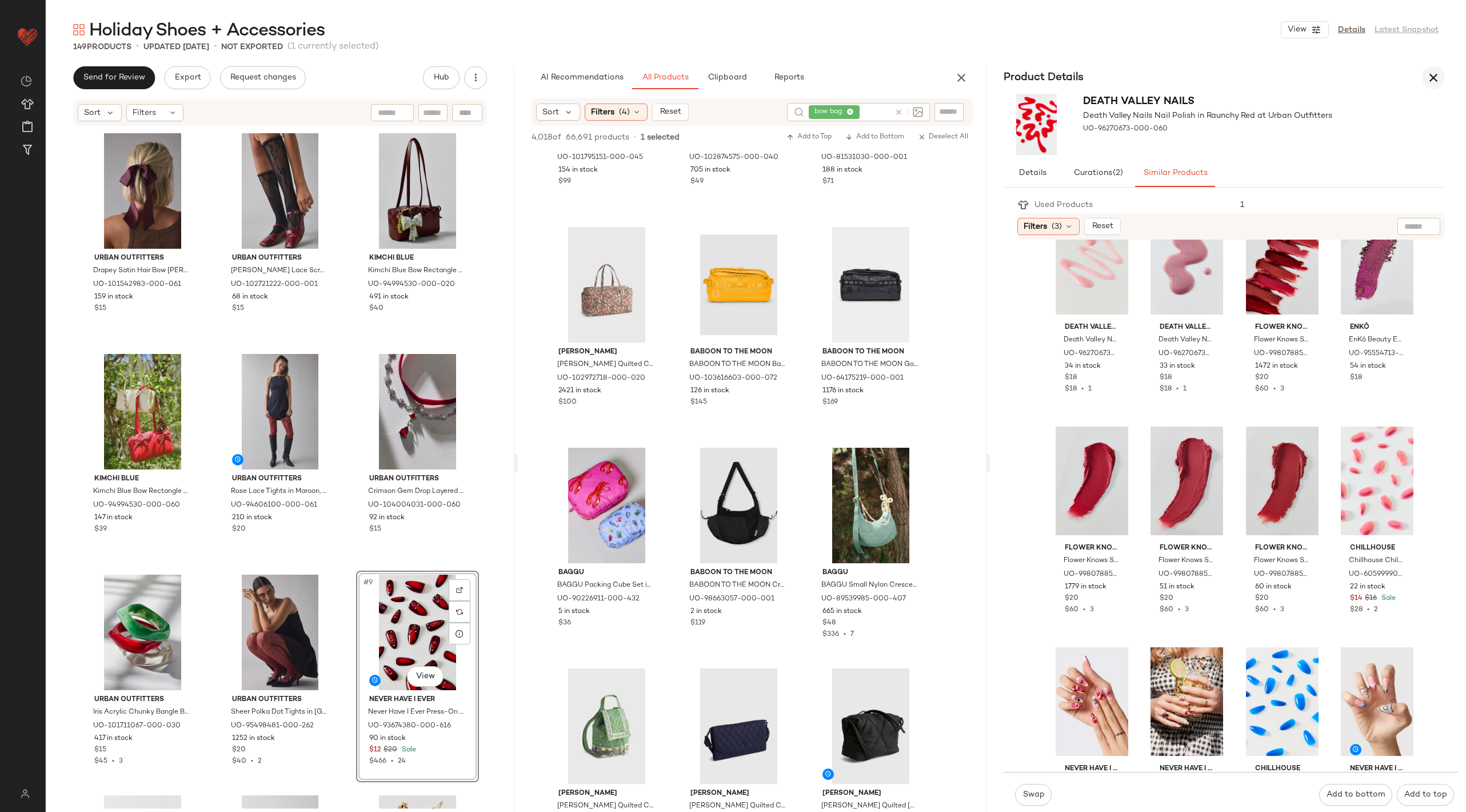
click at [1190, 75] on icon "button" at bounding box center [1433, 78] width 14 height 14
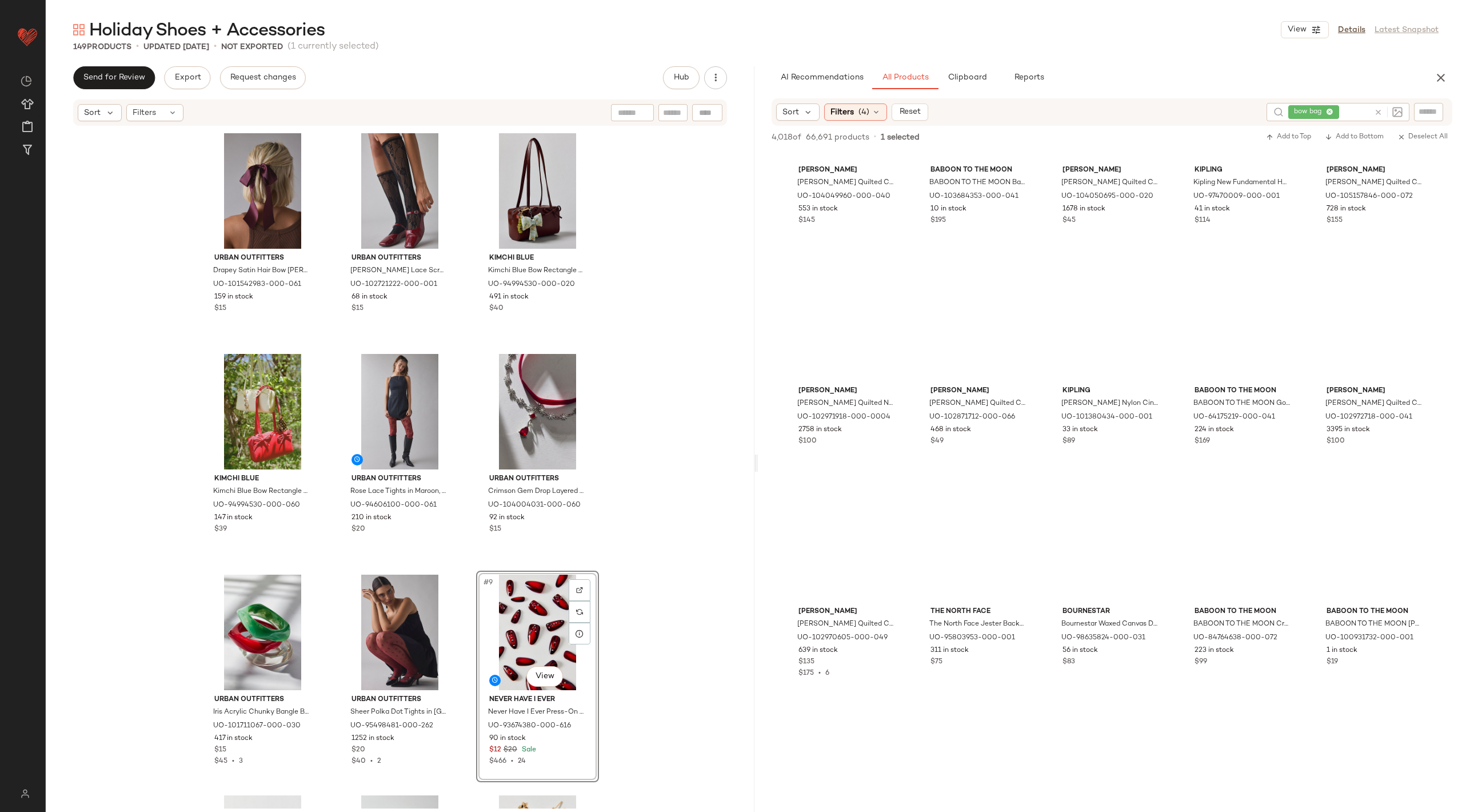
scroll to position [9860, 0]
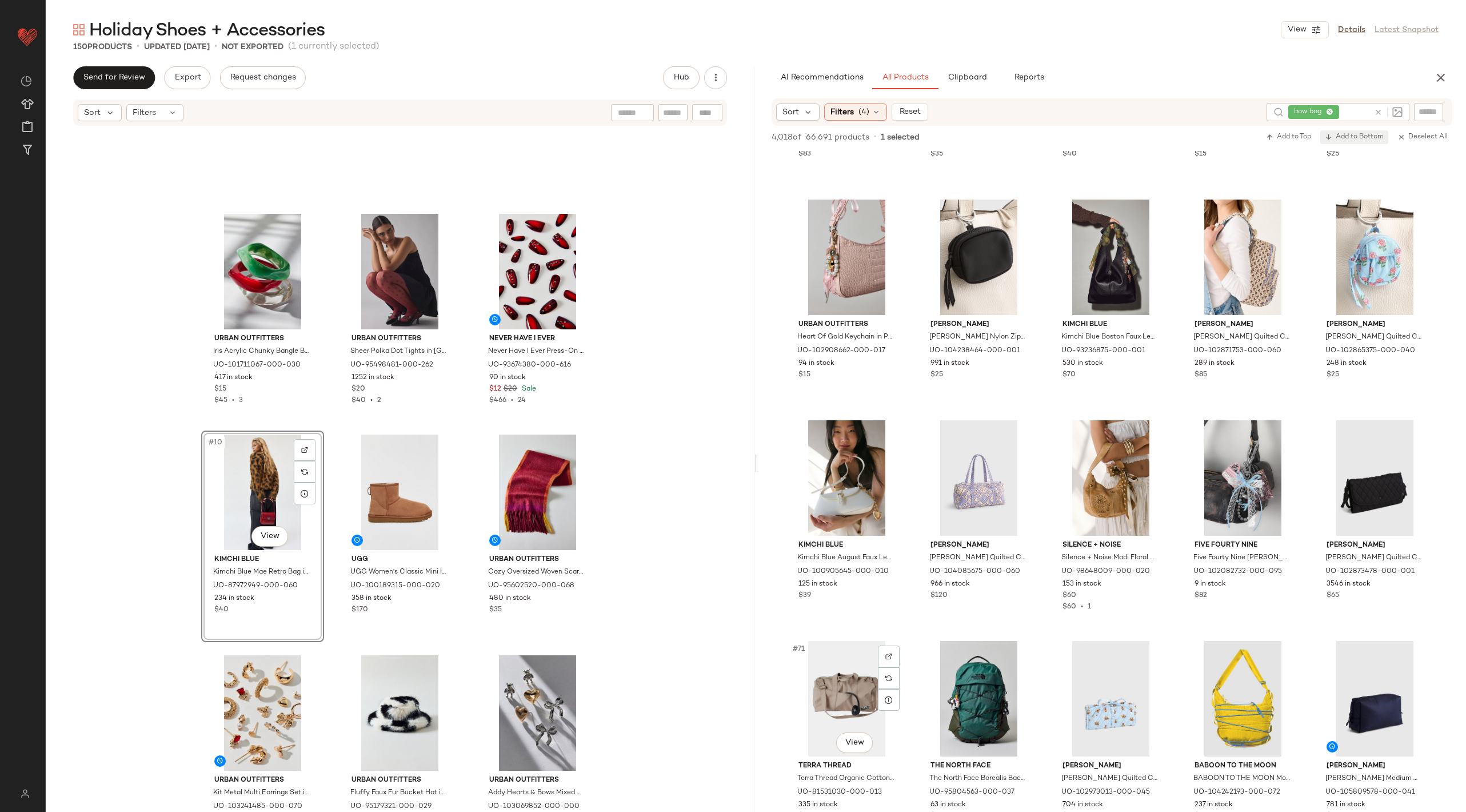
scroll to position [2393, 0]
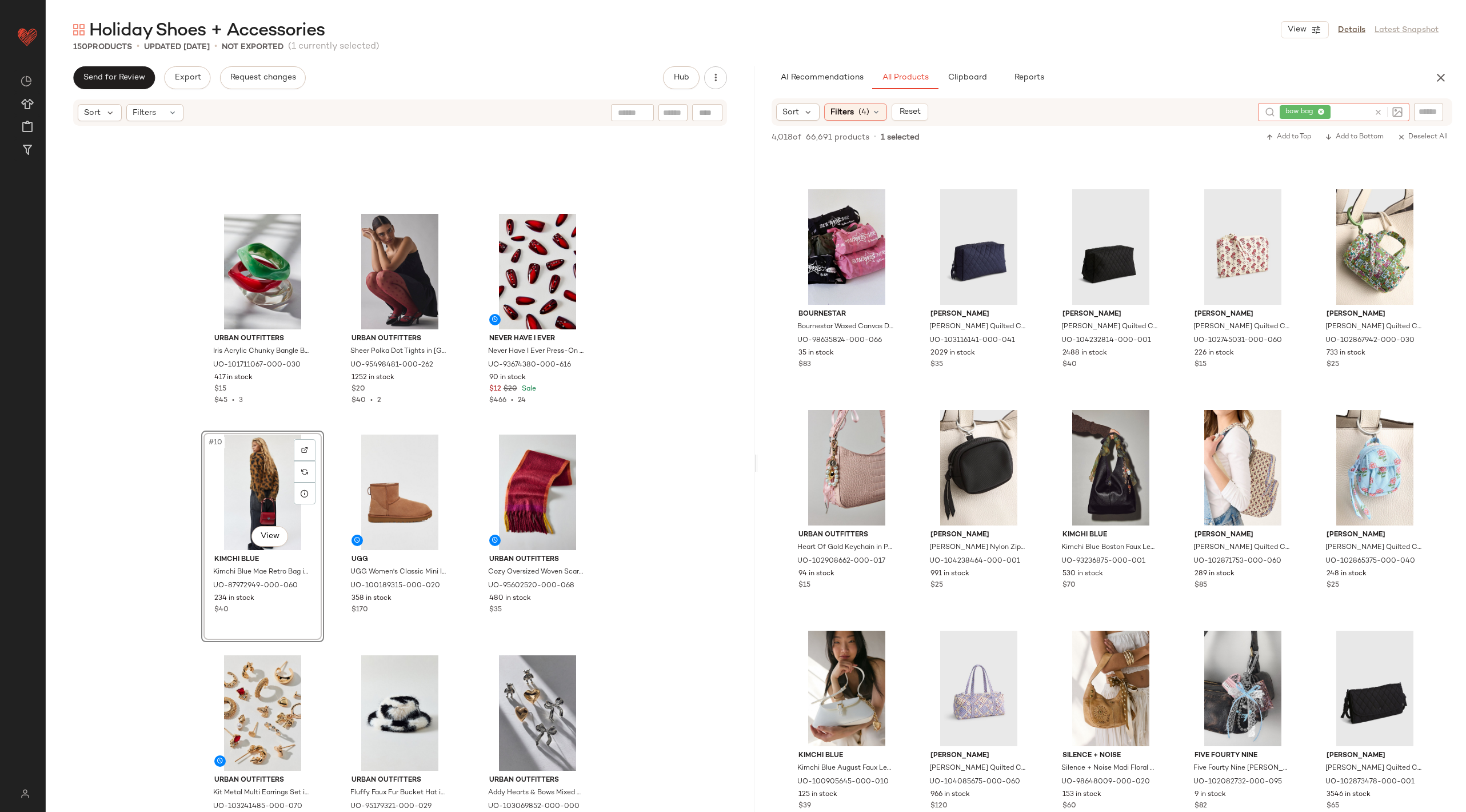
click at [1190, 108] on icon at bounding box center [1378, 112] width 8 height 8
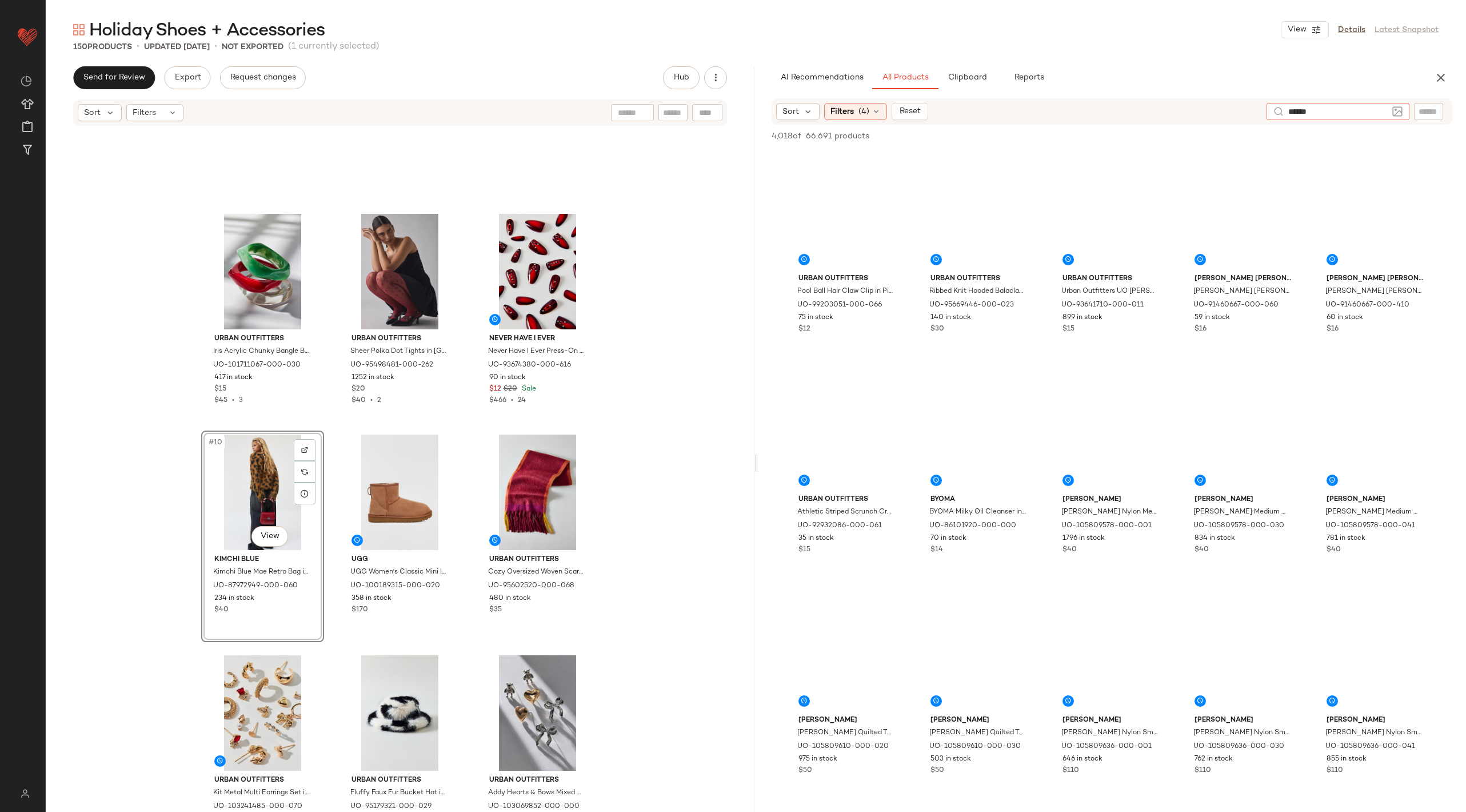
type input "*******"
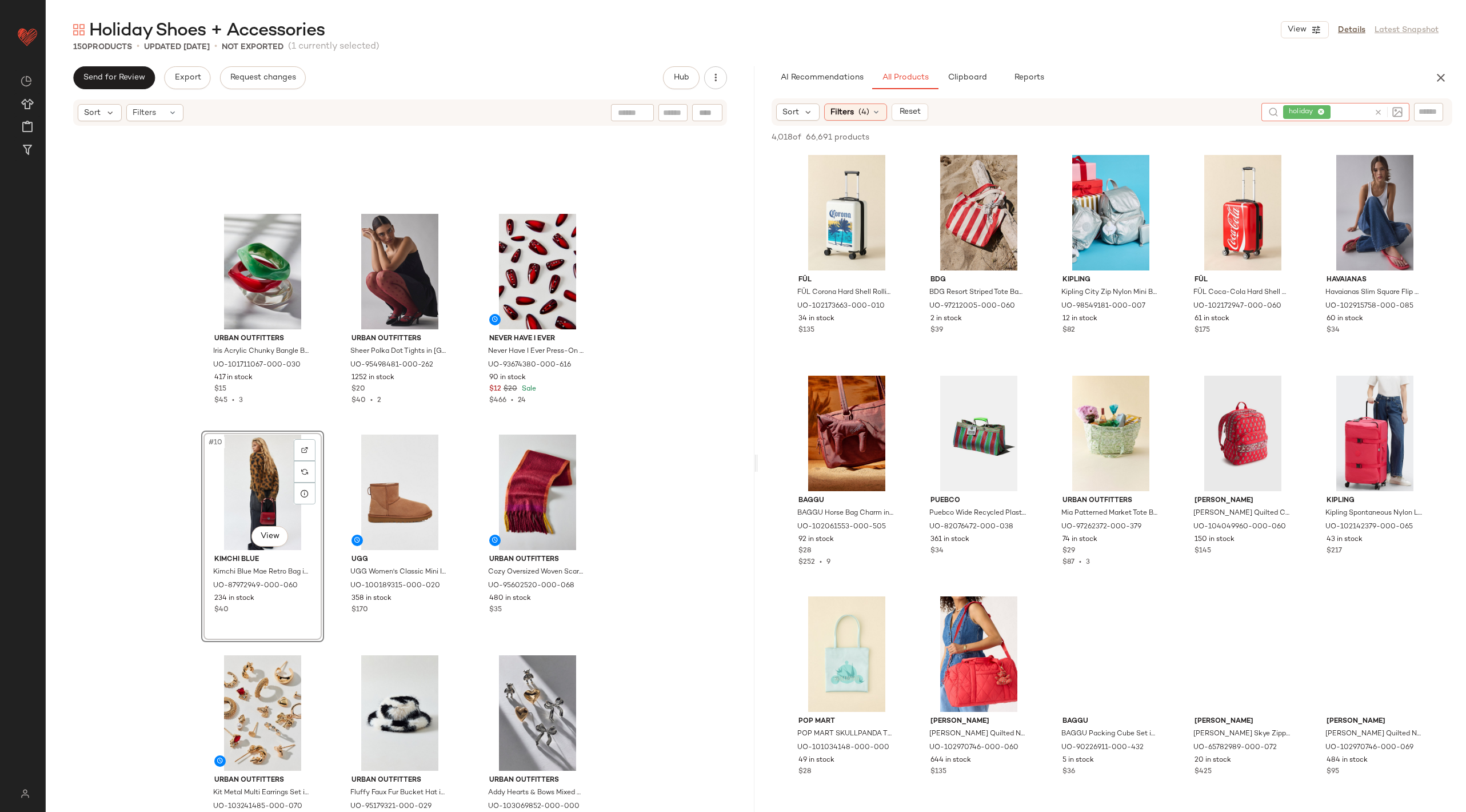
click at [1190, 114] on input "text" at bounding box center [1351, 112] width 37 height 12
type input "*********"
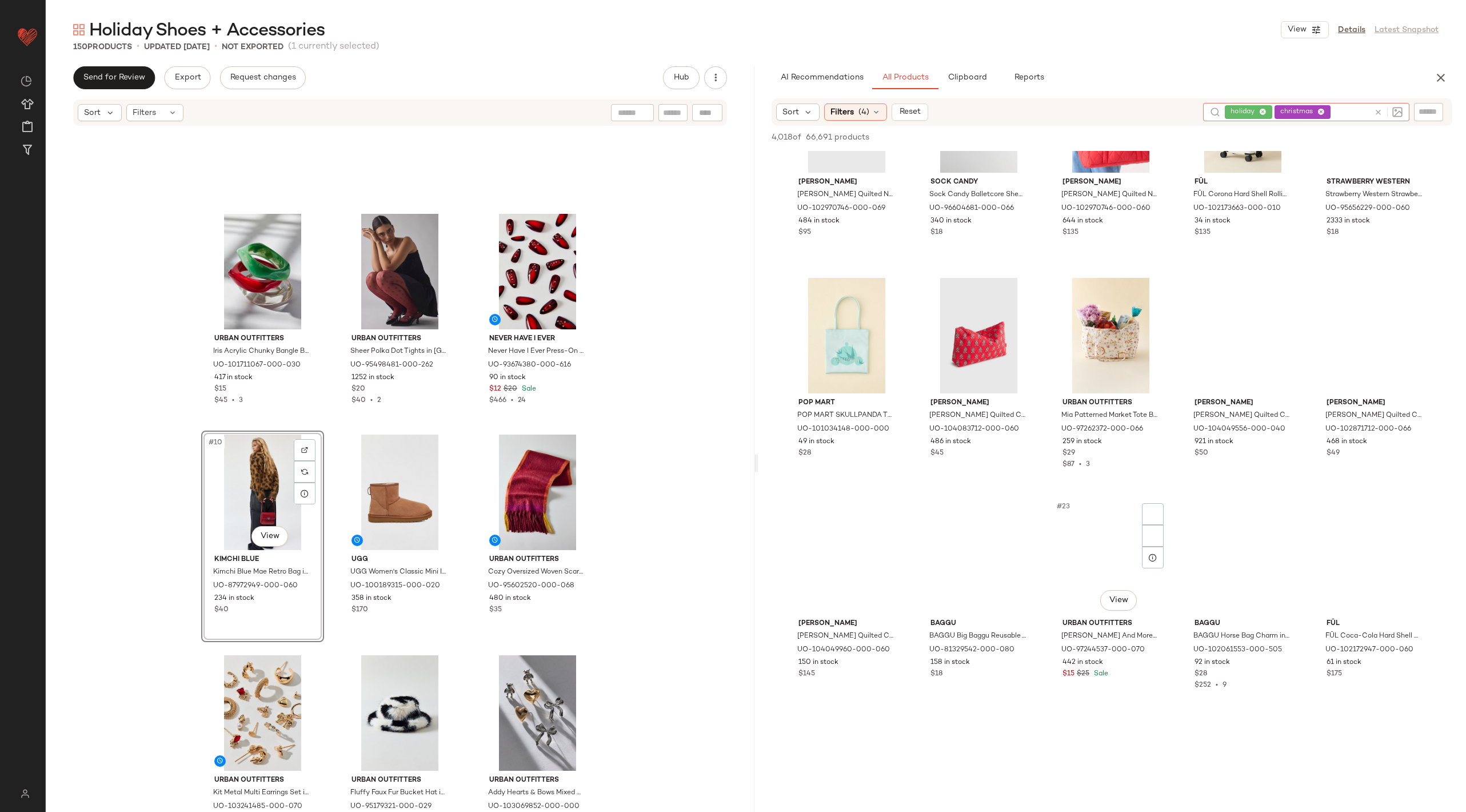
scroll to position [962, 0]
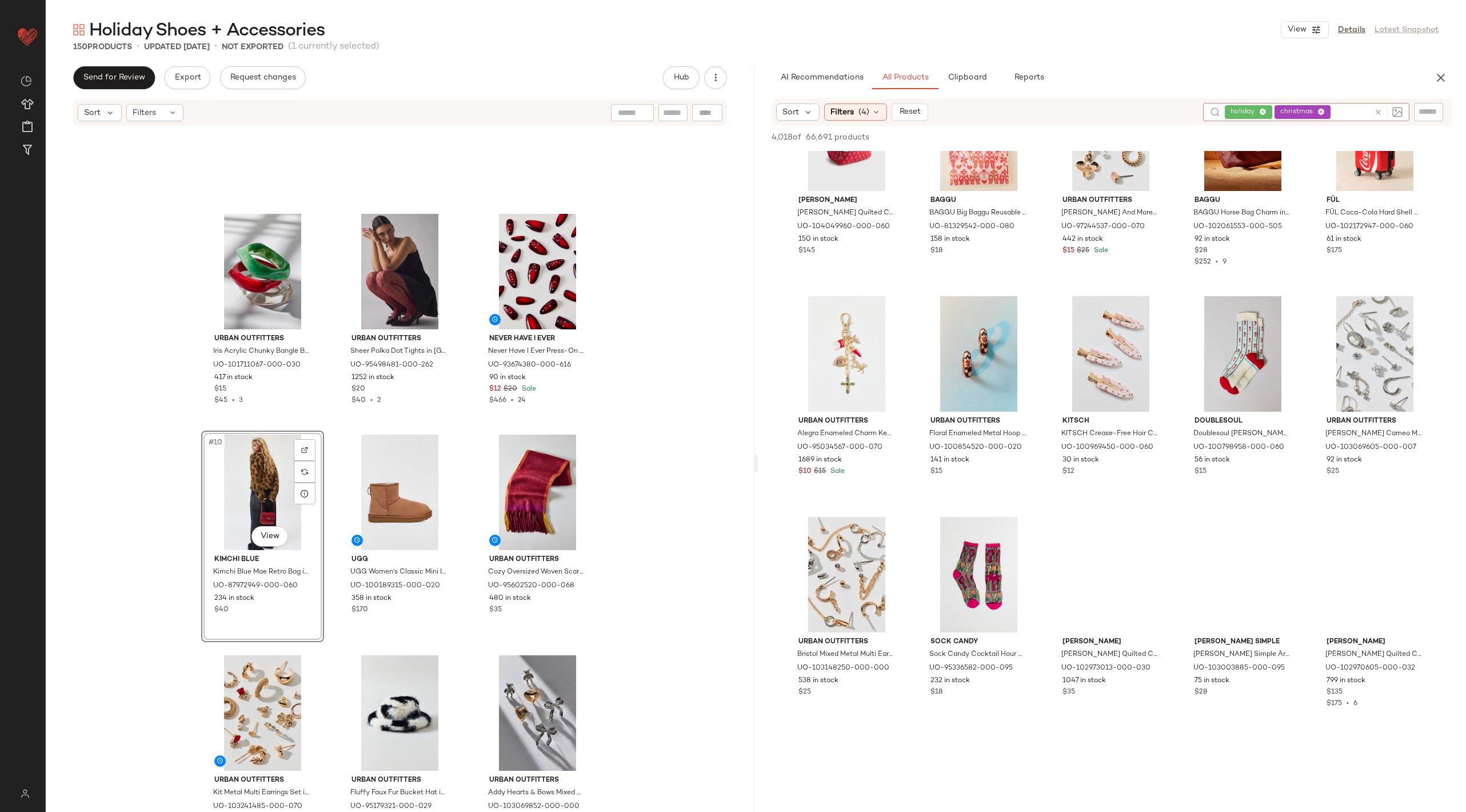
click at [1190, 110] on icon at bounding box center [1262, 112] width 7 height 7
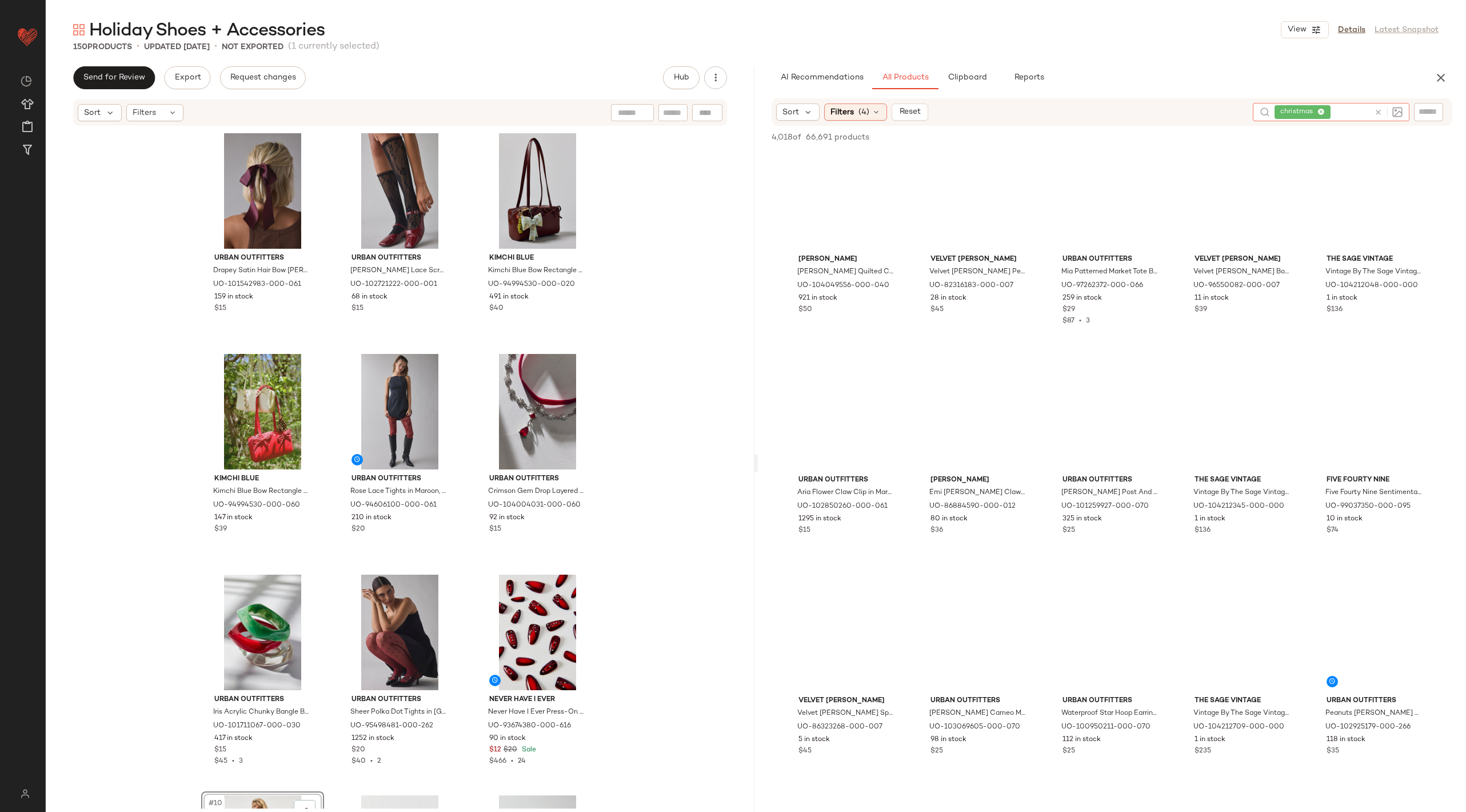
scroll to position [4651, 0]
type input "****"
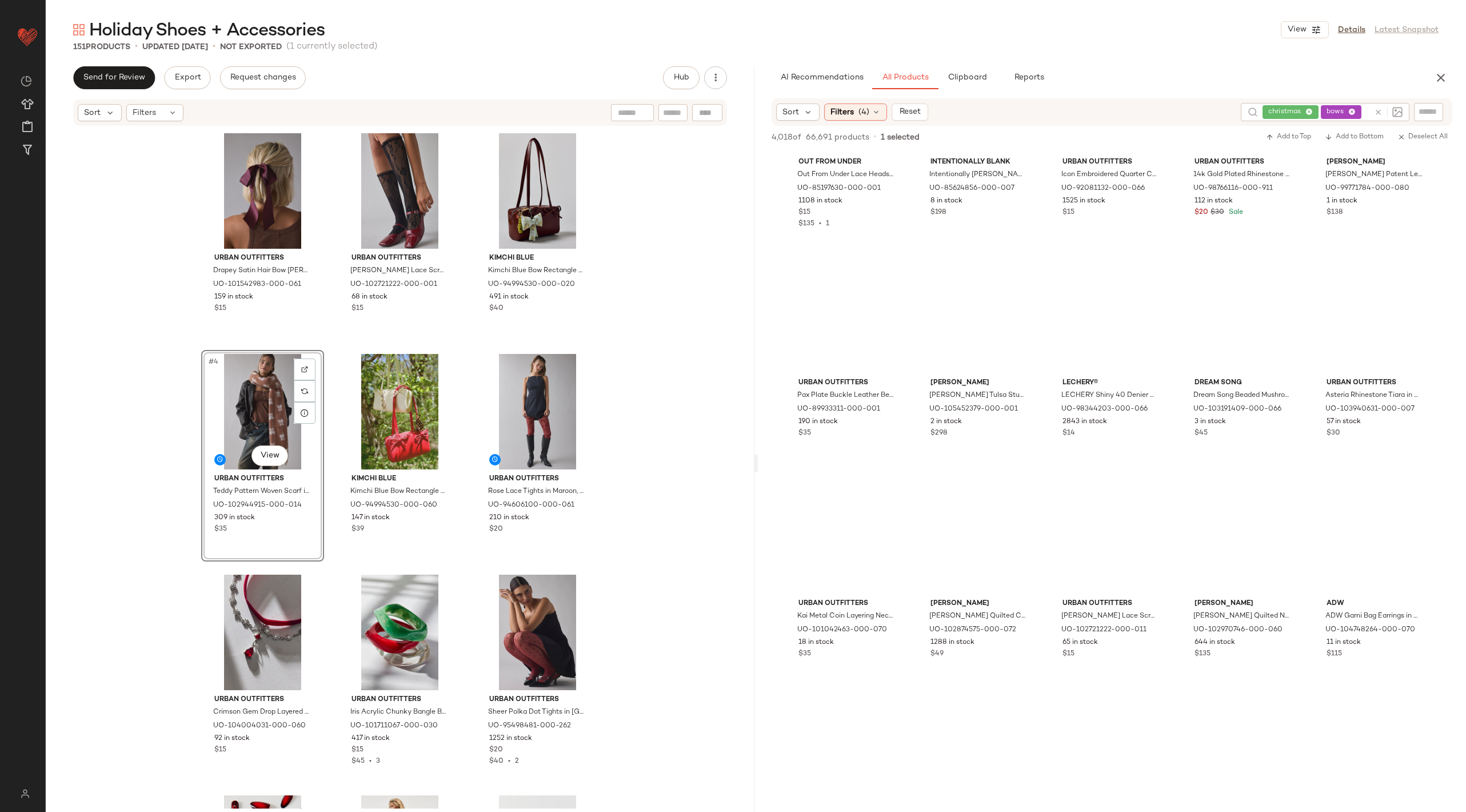
scroll to position [14444, 0]
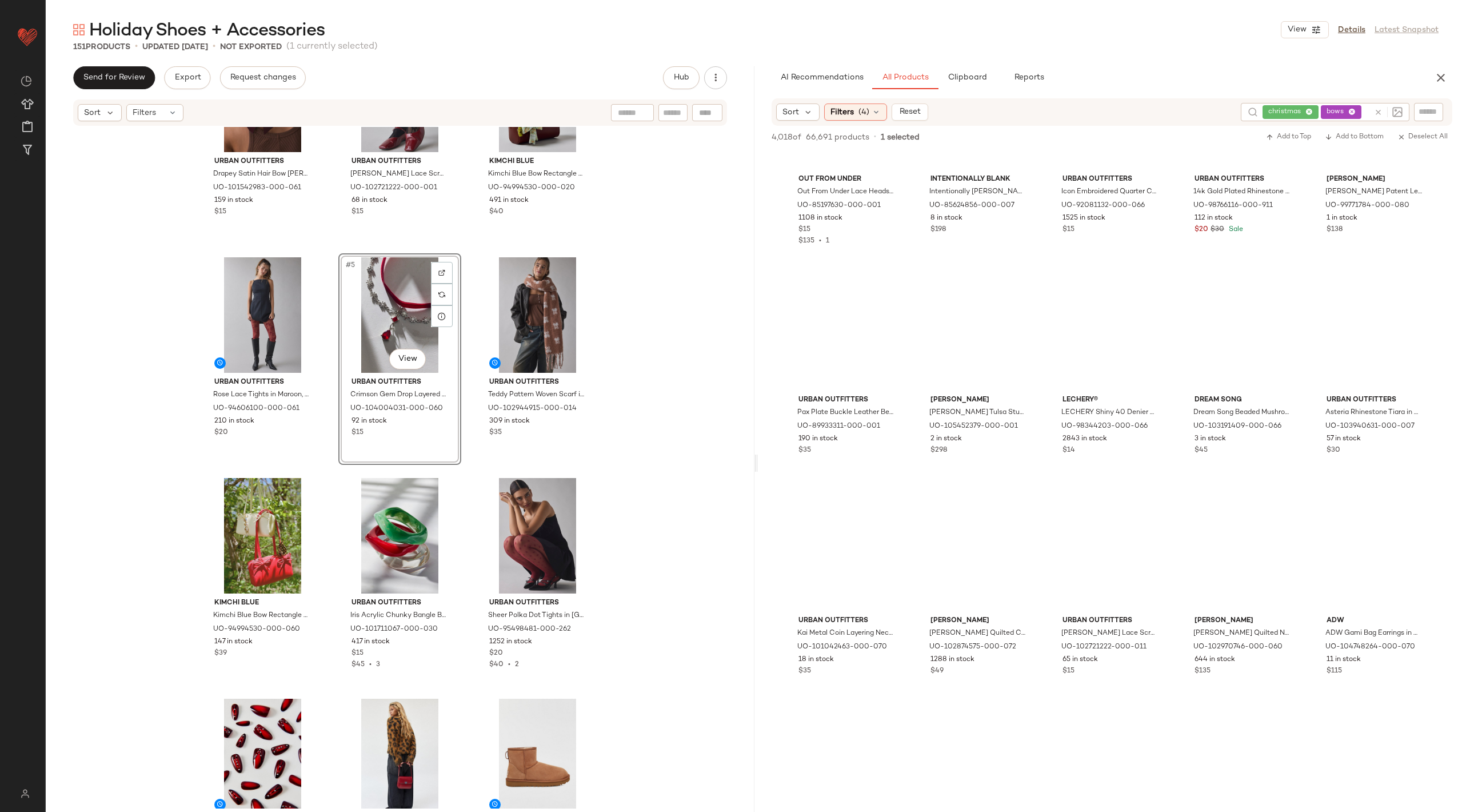
scroll to position [104, 0]
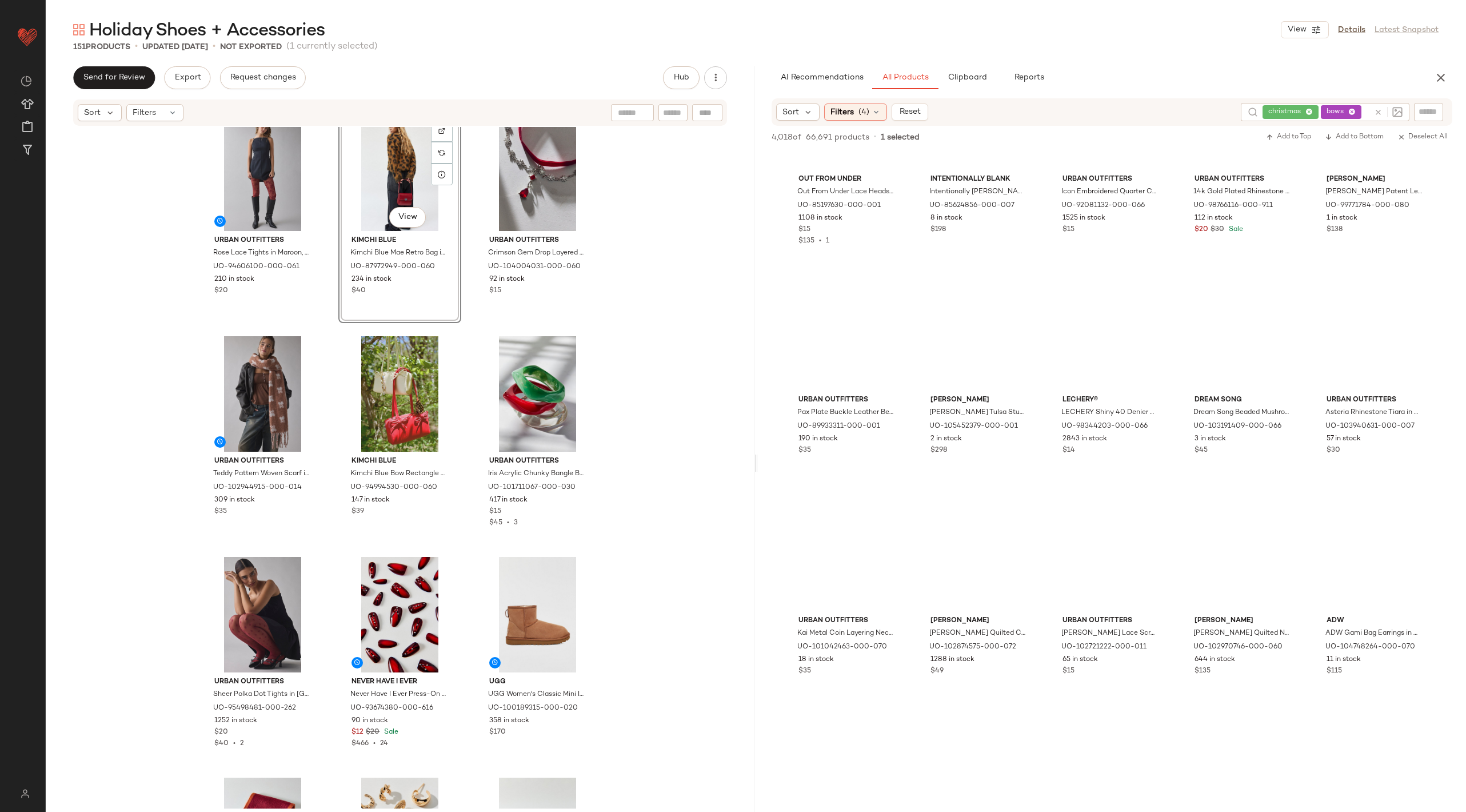
scroll to position [399, 0]
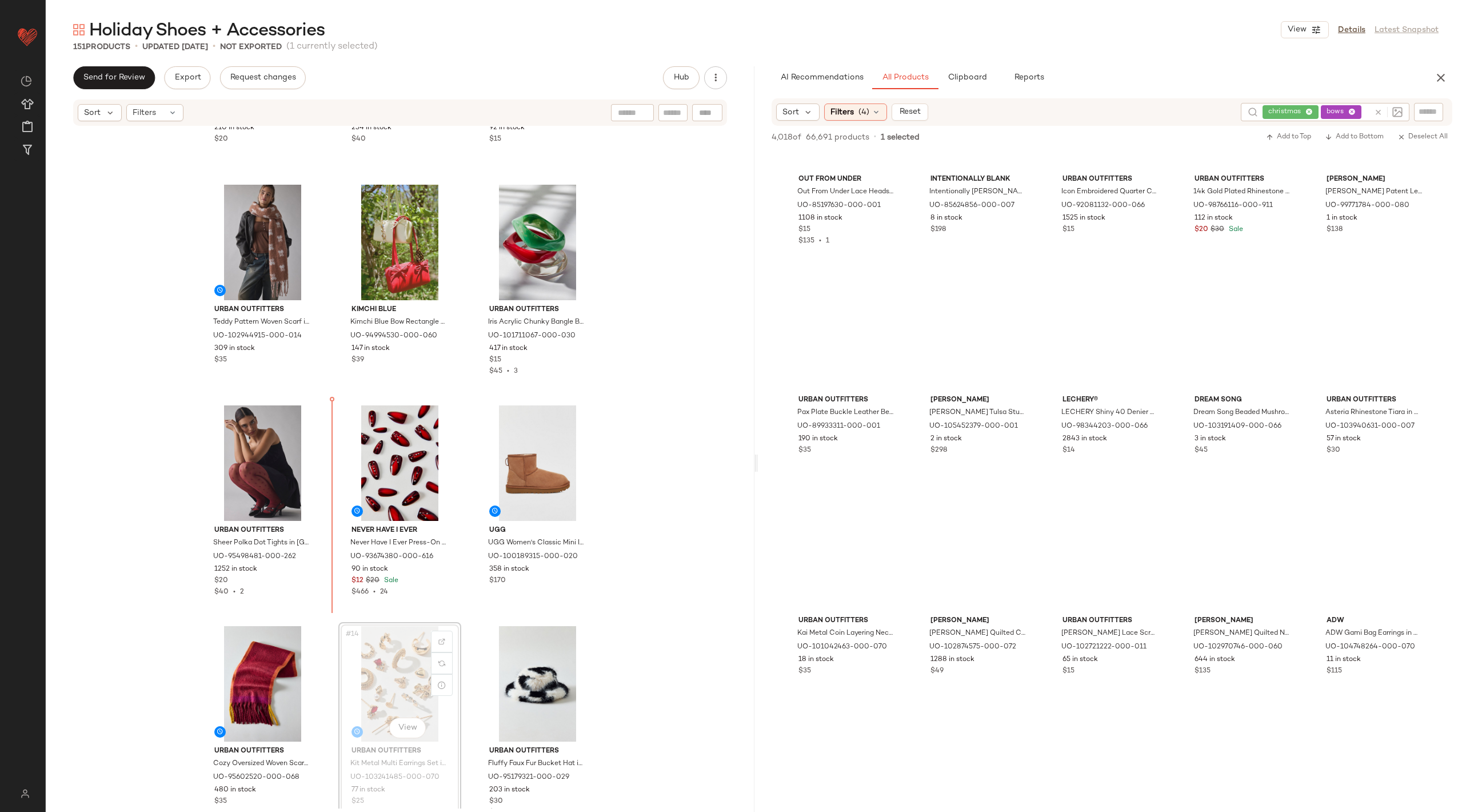
scroll to position [399, 0]
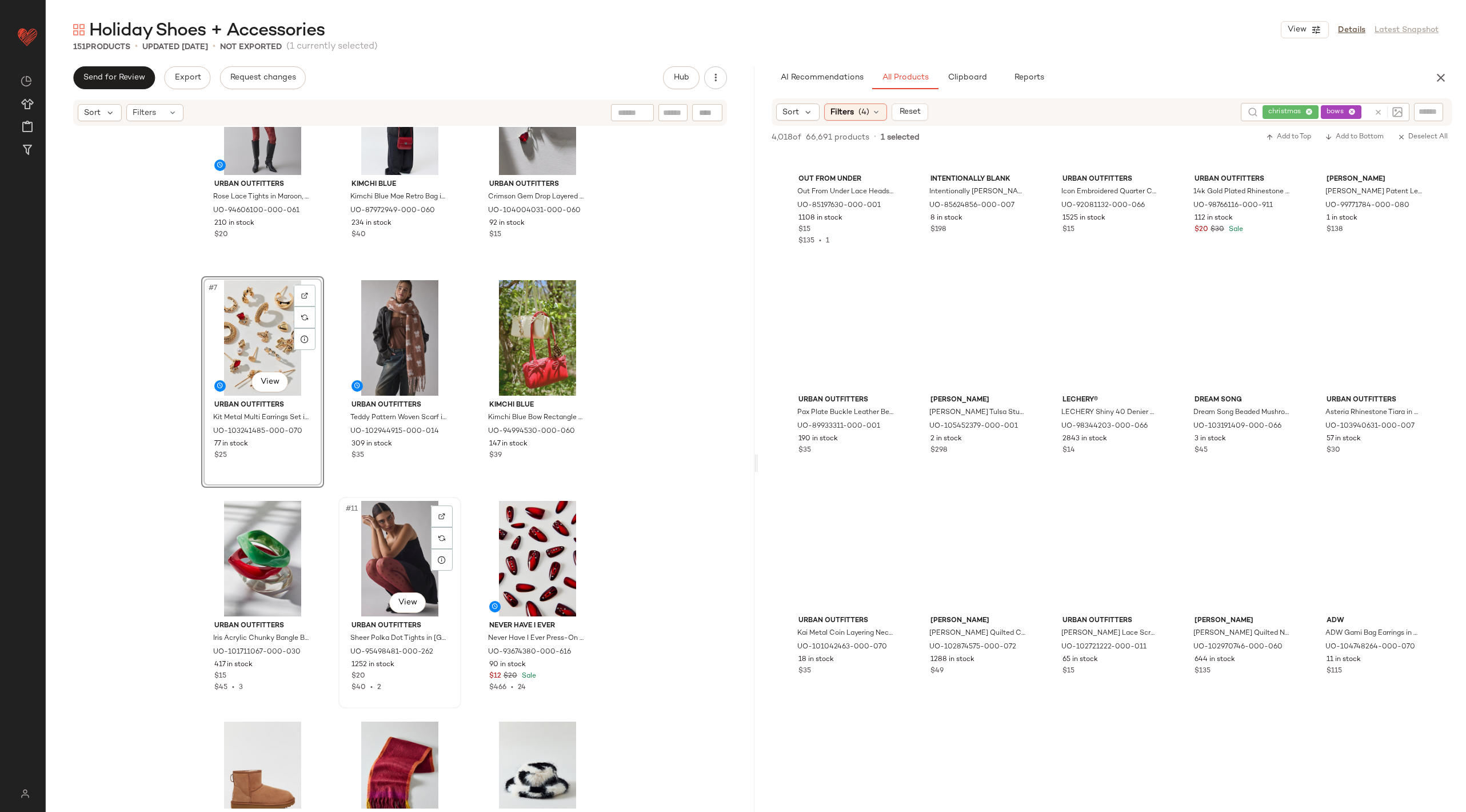
scroll to position [260, 0]
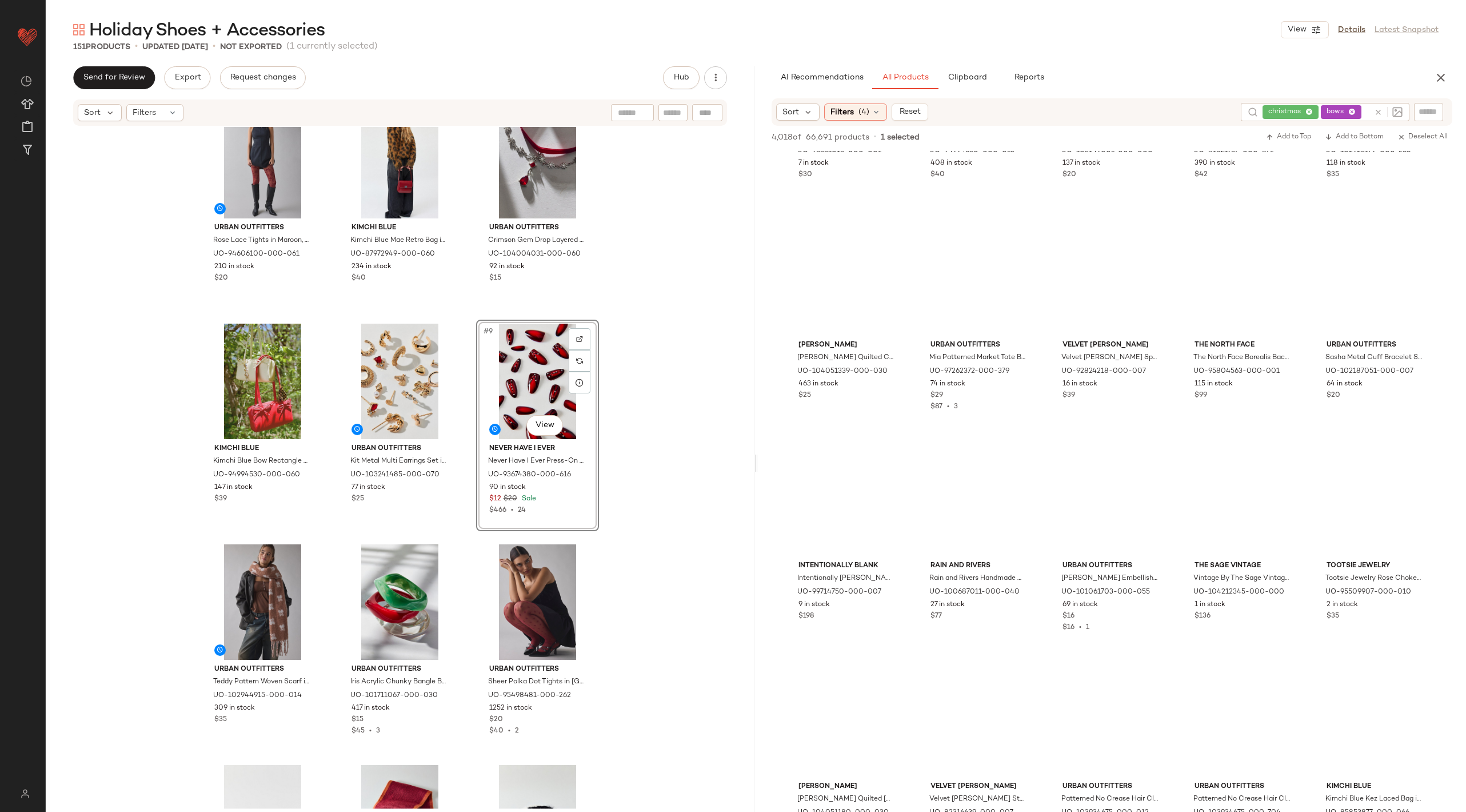
scroll to position [16263, 0]
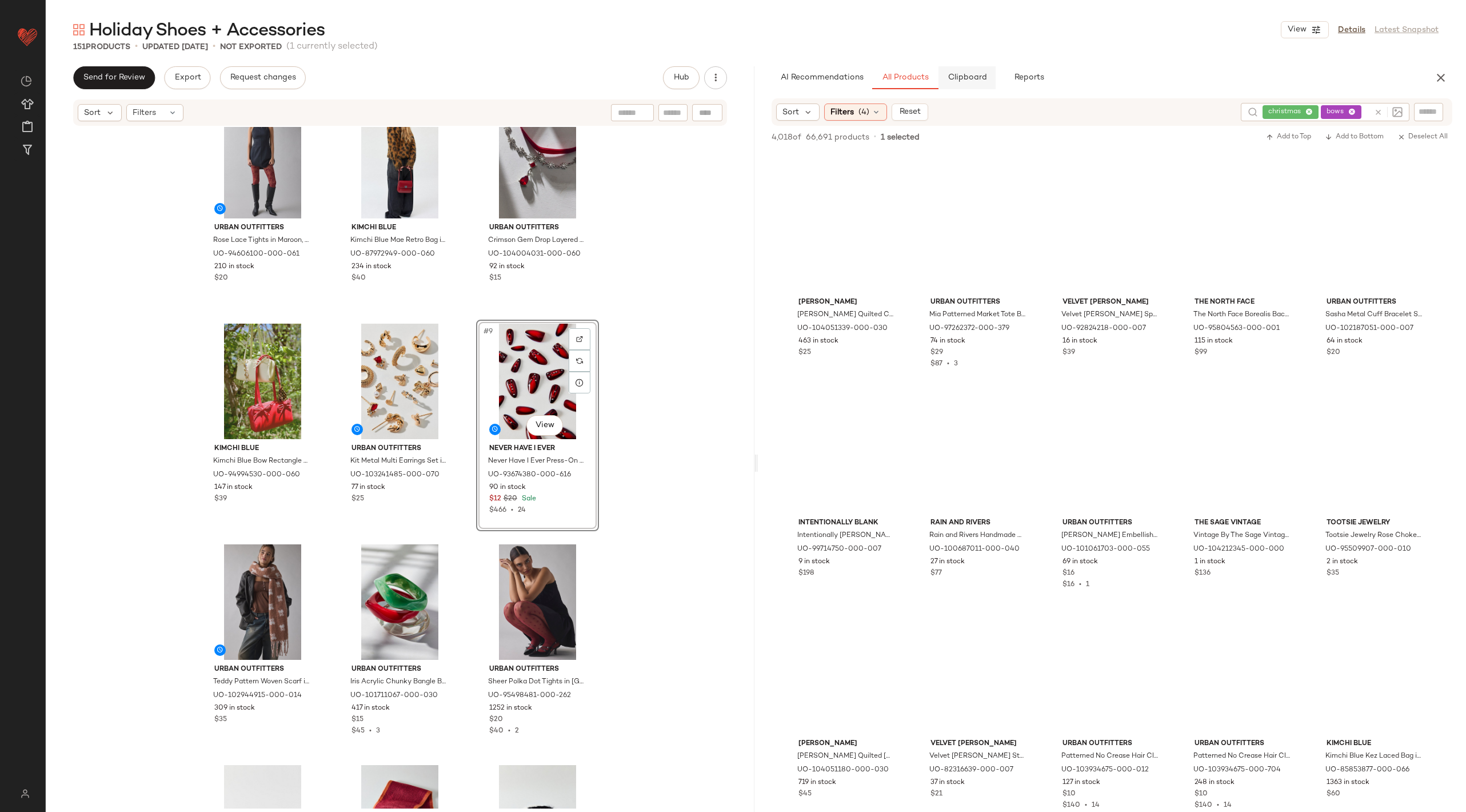
click at [978, 76] on span "Clipboard" at bounding box center [967, 78] width 39 height 9
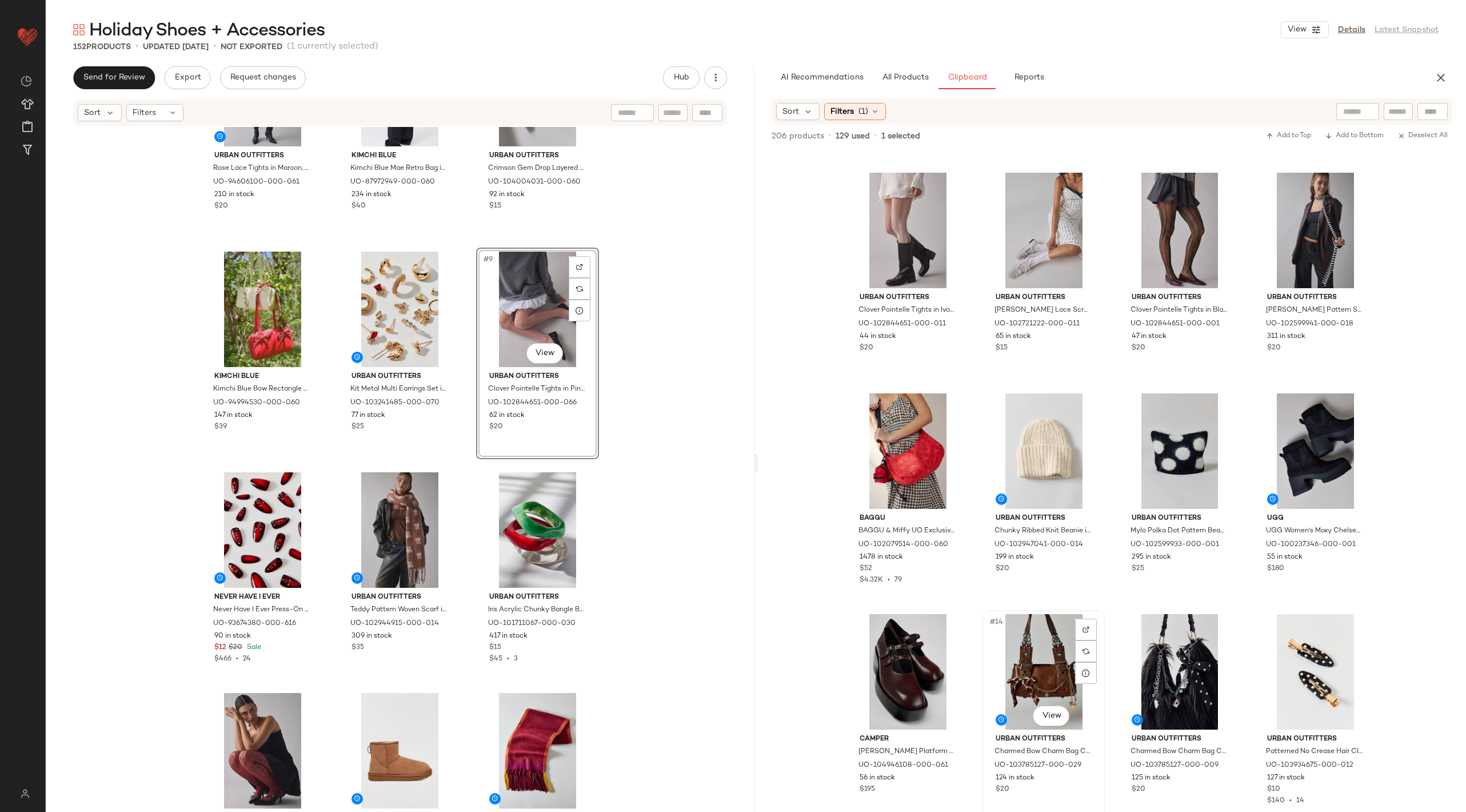
scroll to position [799, 0]
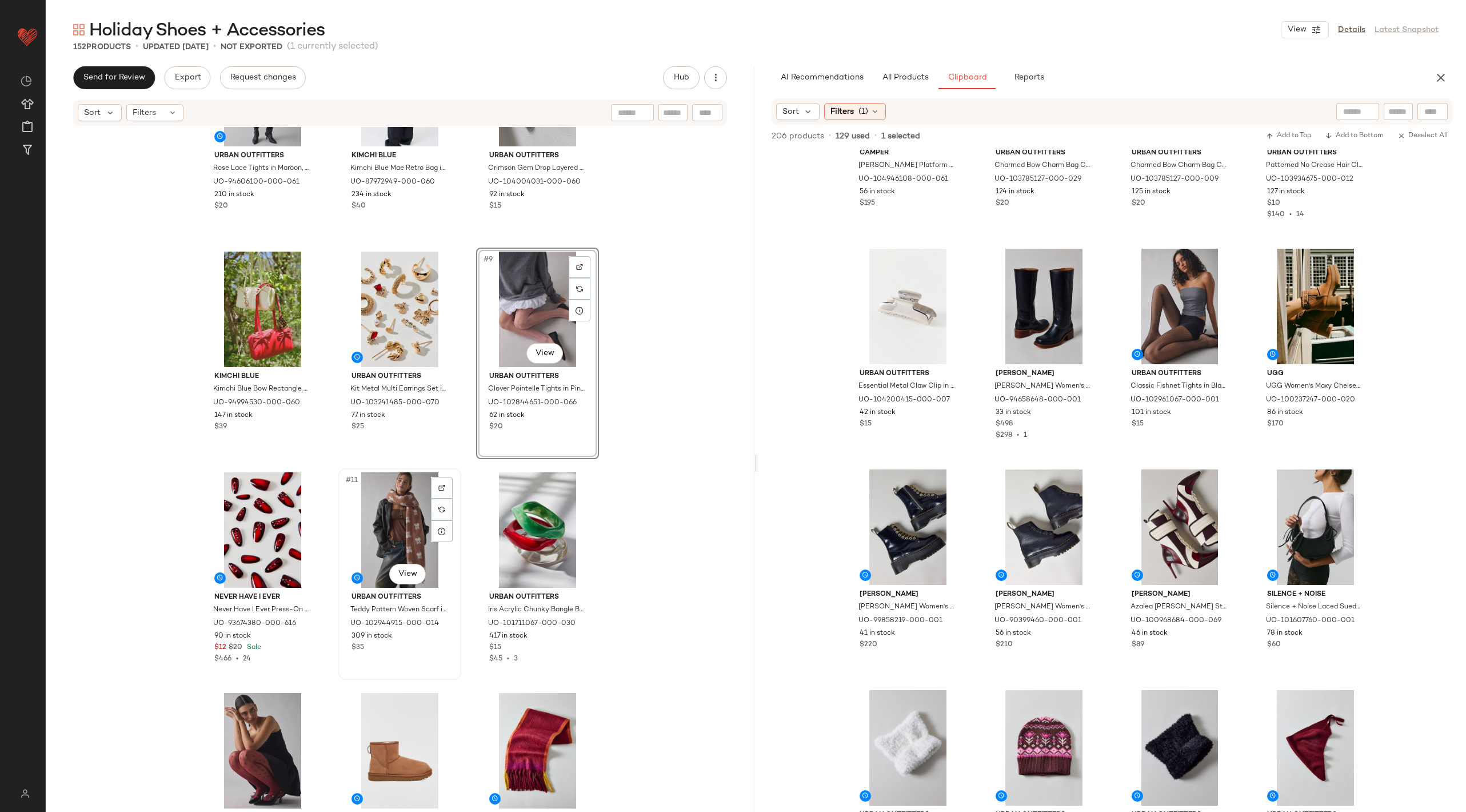
click at [380, 510] on div "#11 View" at bounding box center [400, 529] width 115 height 116
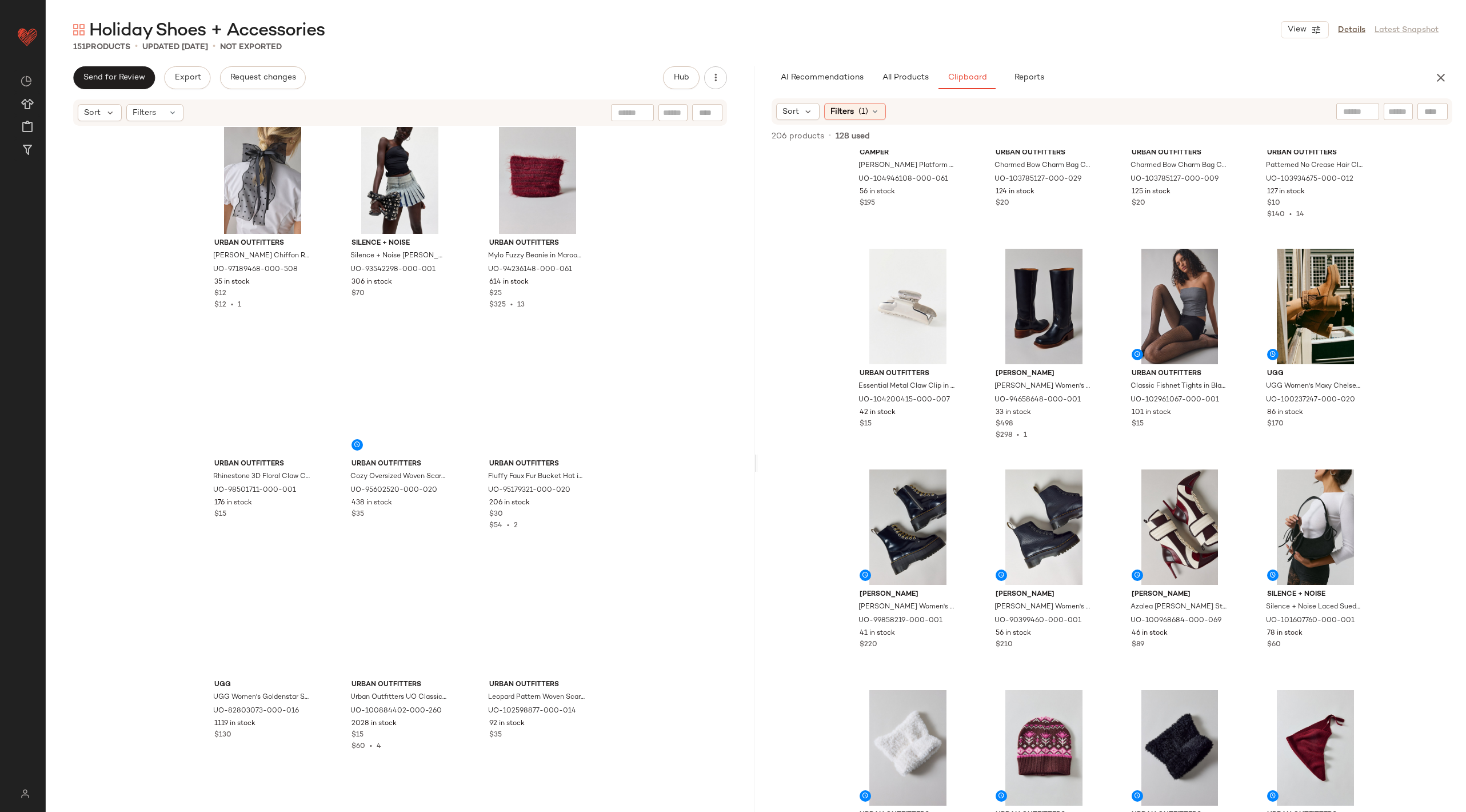
scroll to position [6640, 0]
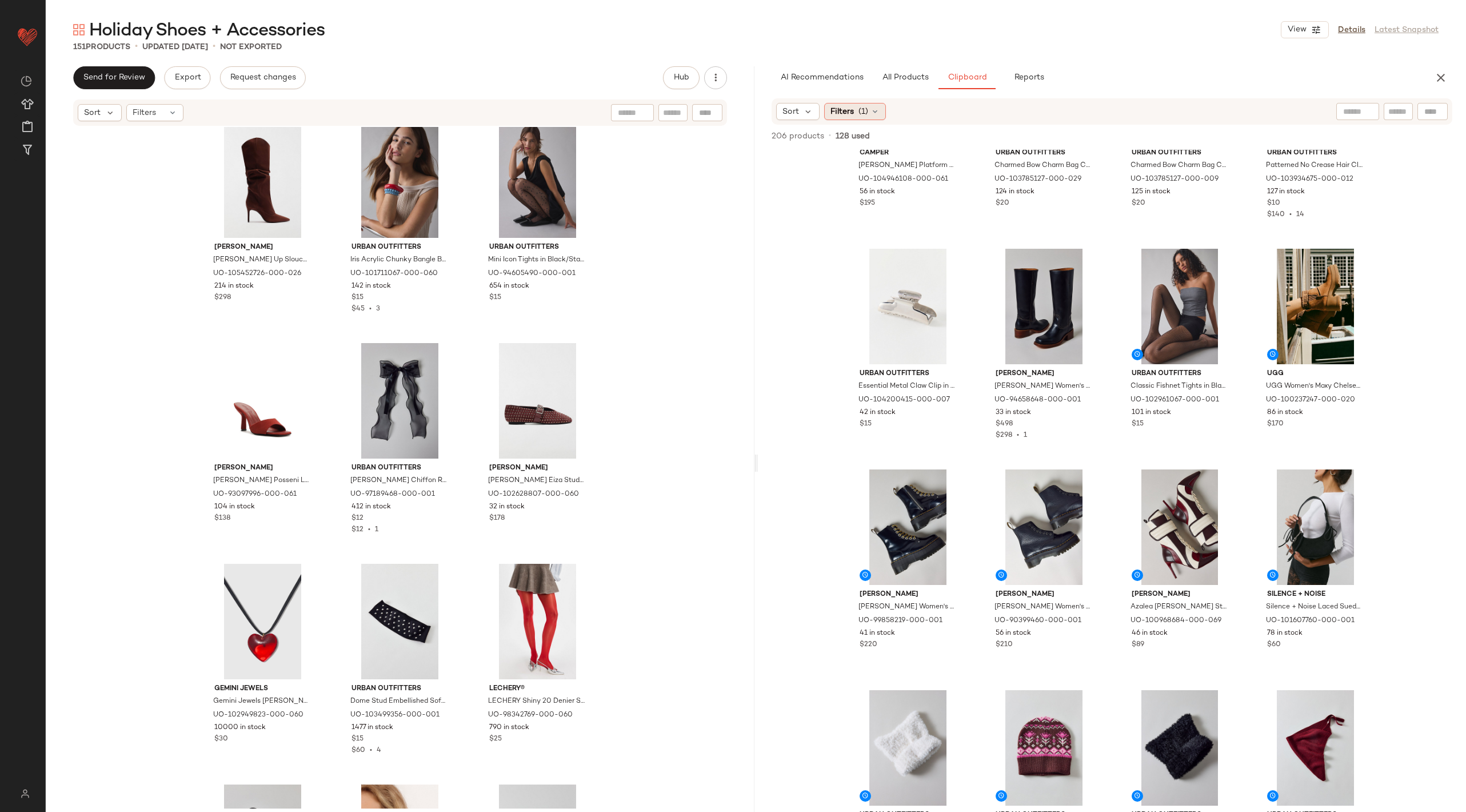
click at [854, 113] on div "Filters (1)" at bounding box center [855, 112] width 62 height 17
